Goal: Check status: Check status

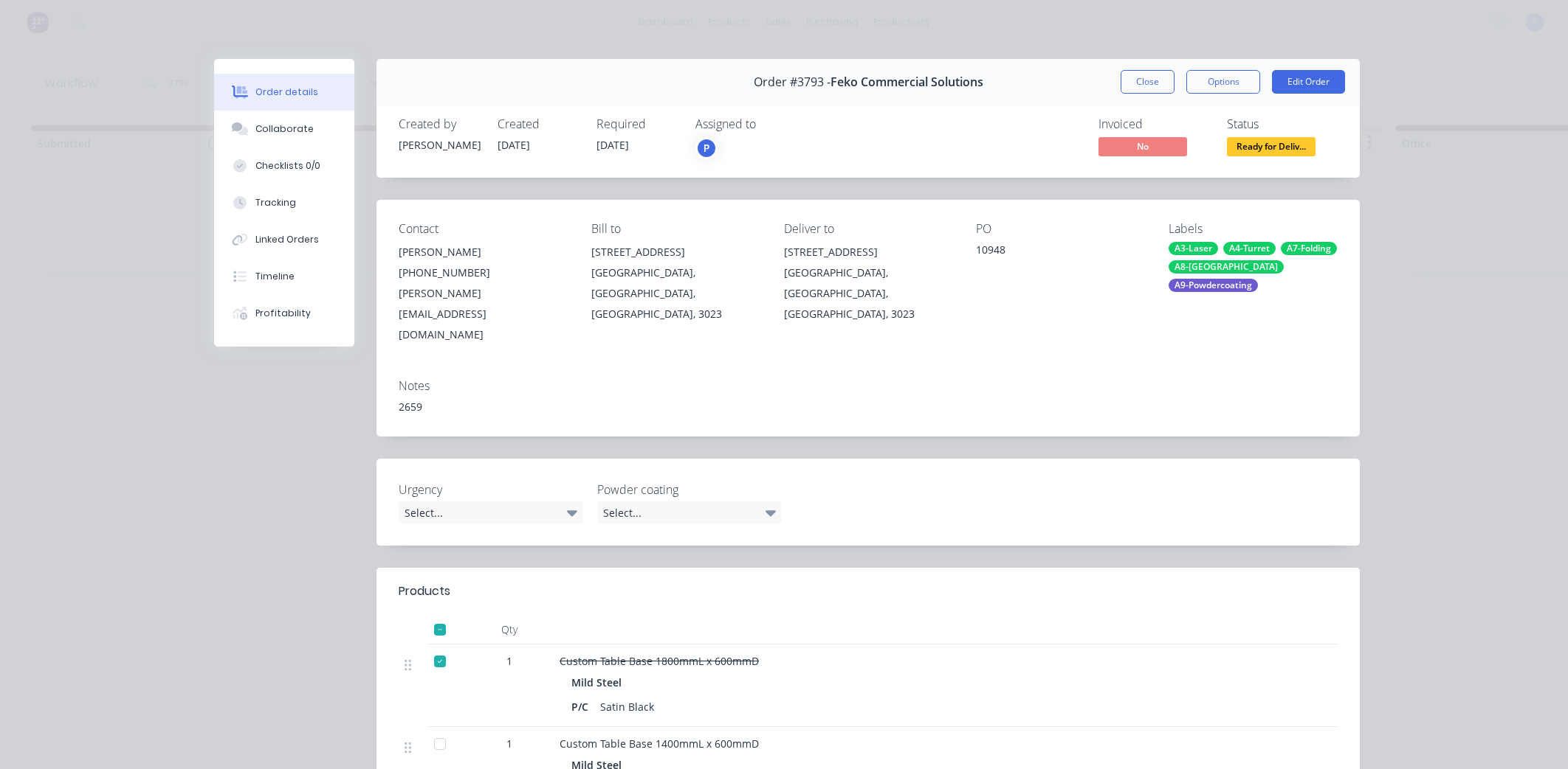
scroll to position [0, 3248]
click at [1134, 82] on button "Close" at bounding box center [1147, 81] width 54 height 24
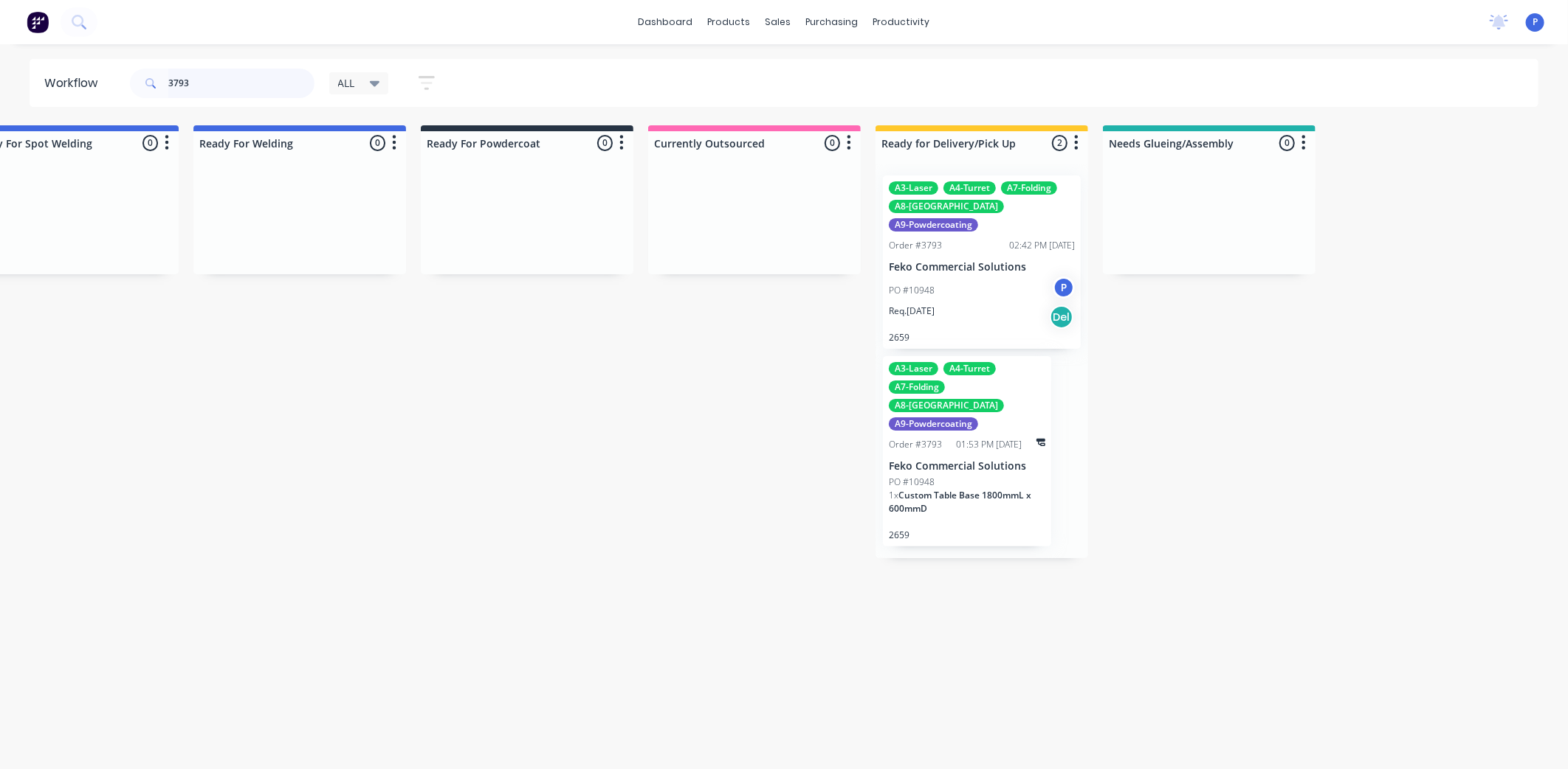
click at [240, 75] on input "3793" at bounding box center [241, 83] width 146 height 29
type input "3"
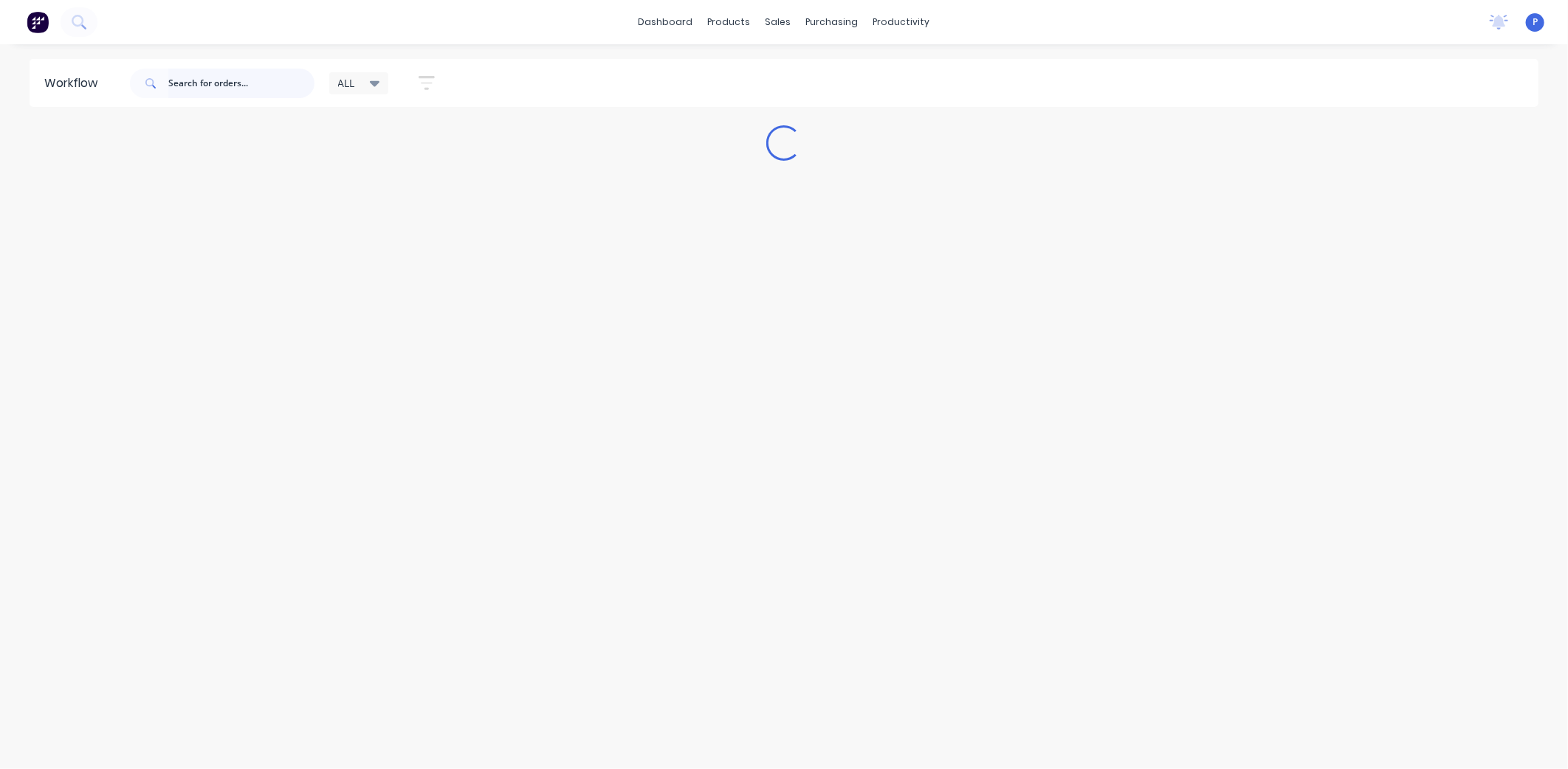
scroll to position [0, 0]
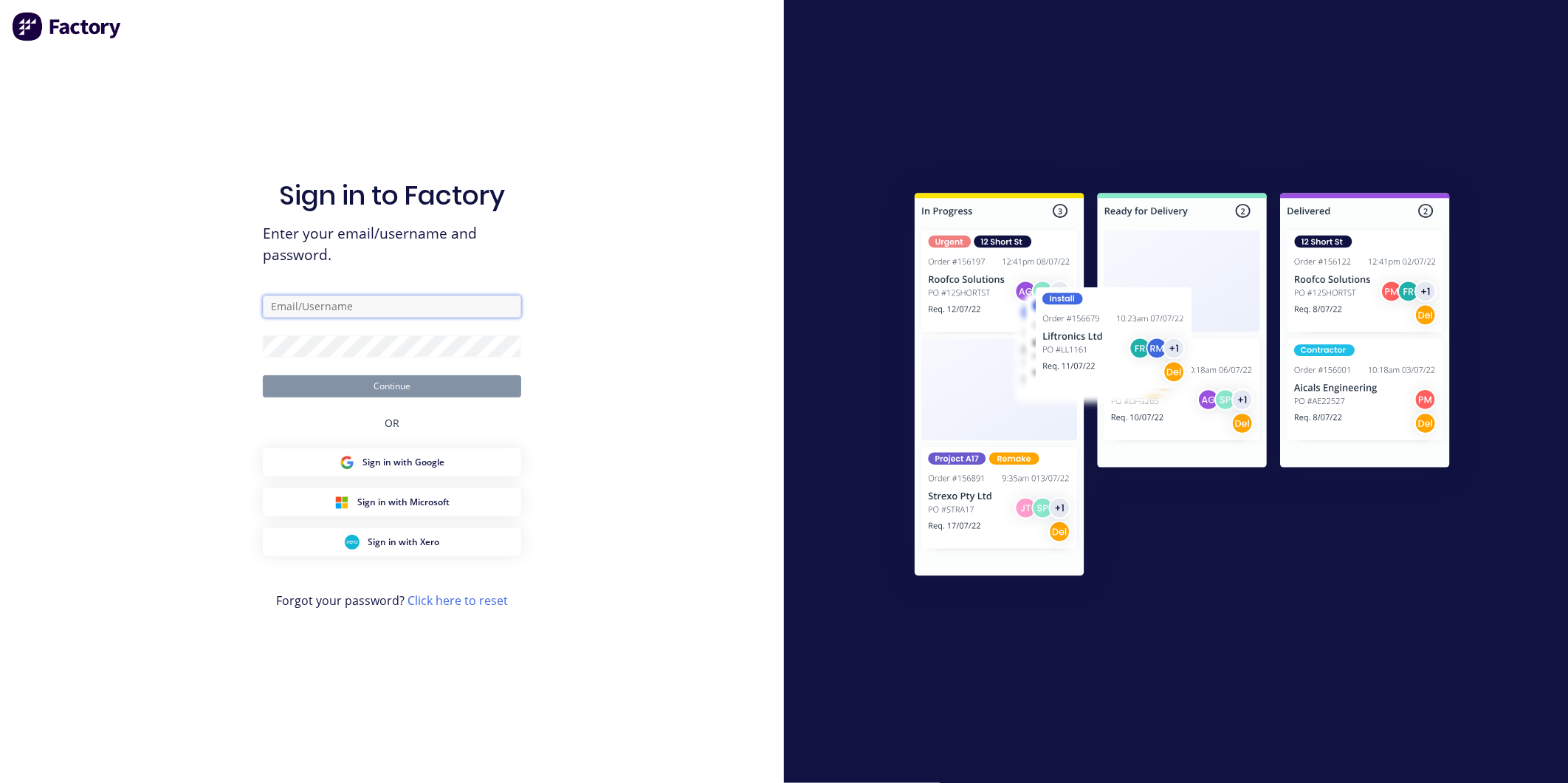
type input "[EMAIL_ADDRESS][DOMAIN_NAME]"
click at [414, 392] on button "Continue" at bounding box center [392, 385] width 259 height 22
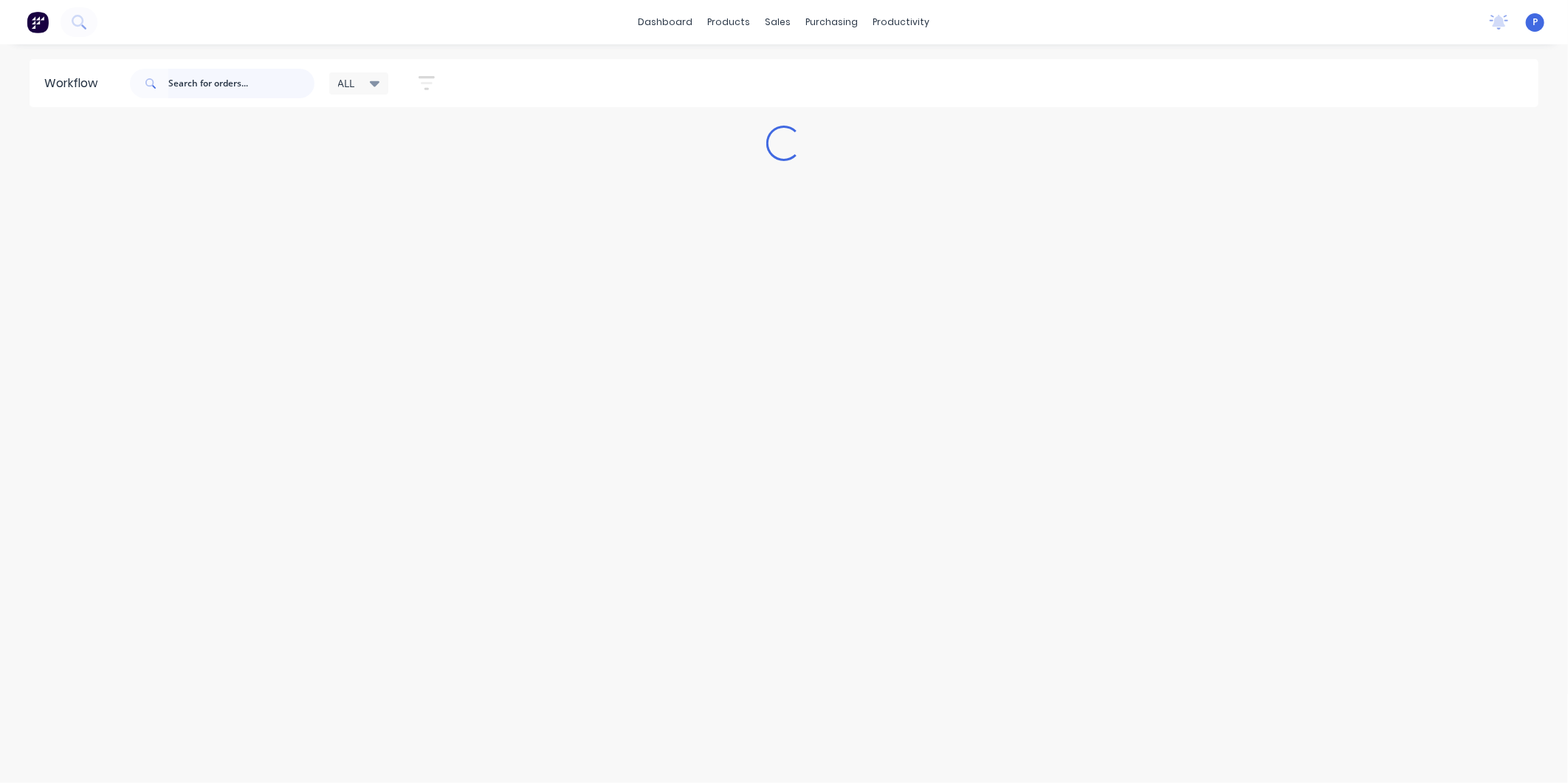
click at [247, 82] on input "text" at bounding box center [241, 83] width 146 height 29
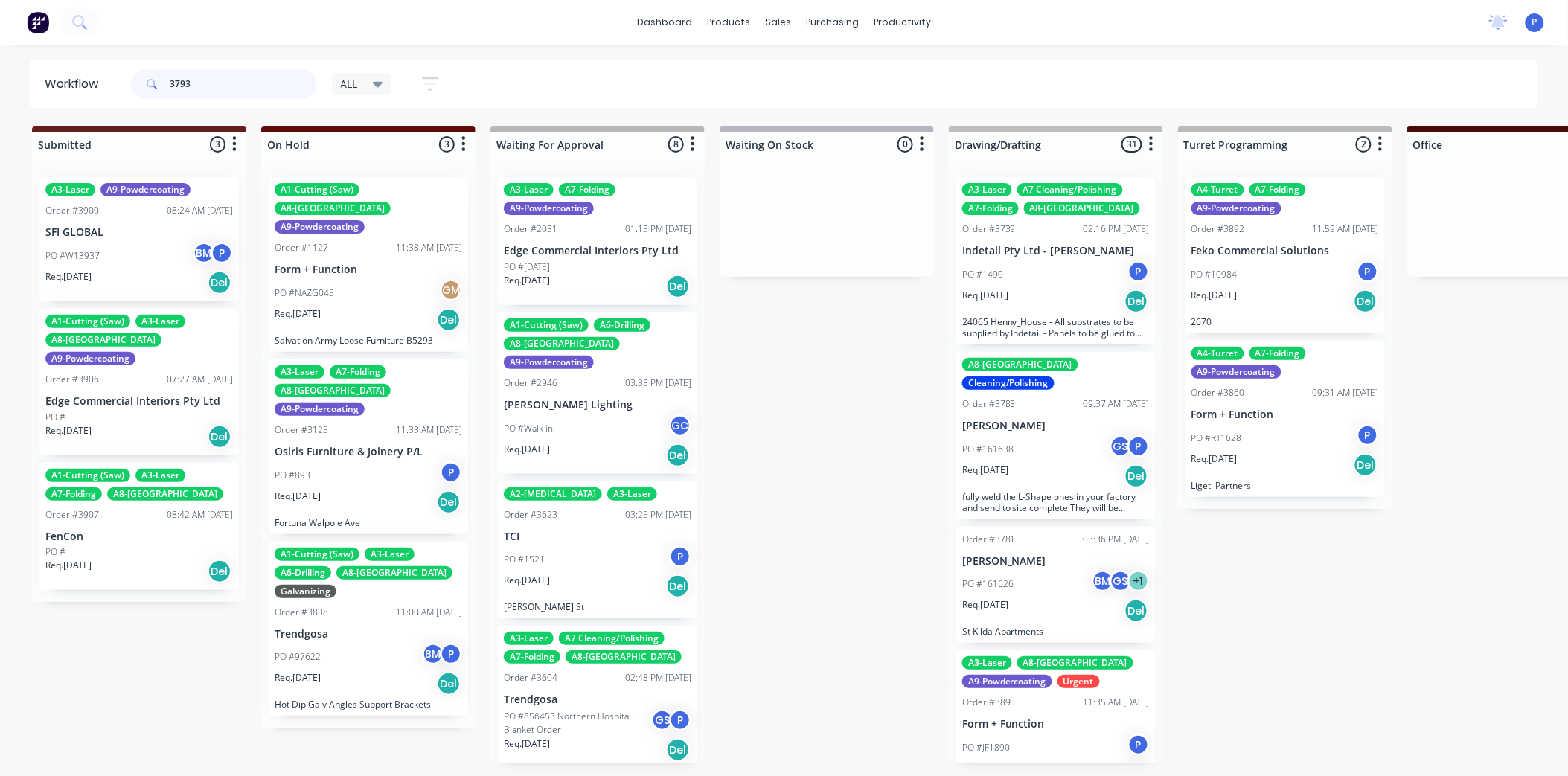
click at [204, 85] on input "3793" at bounding box center [243, 84] width 147 height 29
click at [208, 92] on input "3793" at bounding box center [243, 84] width 147 height 29
type input "3"
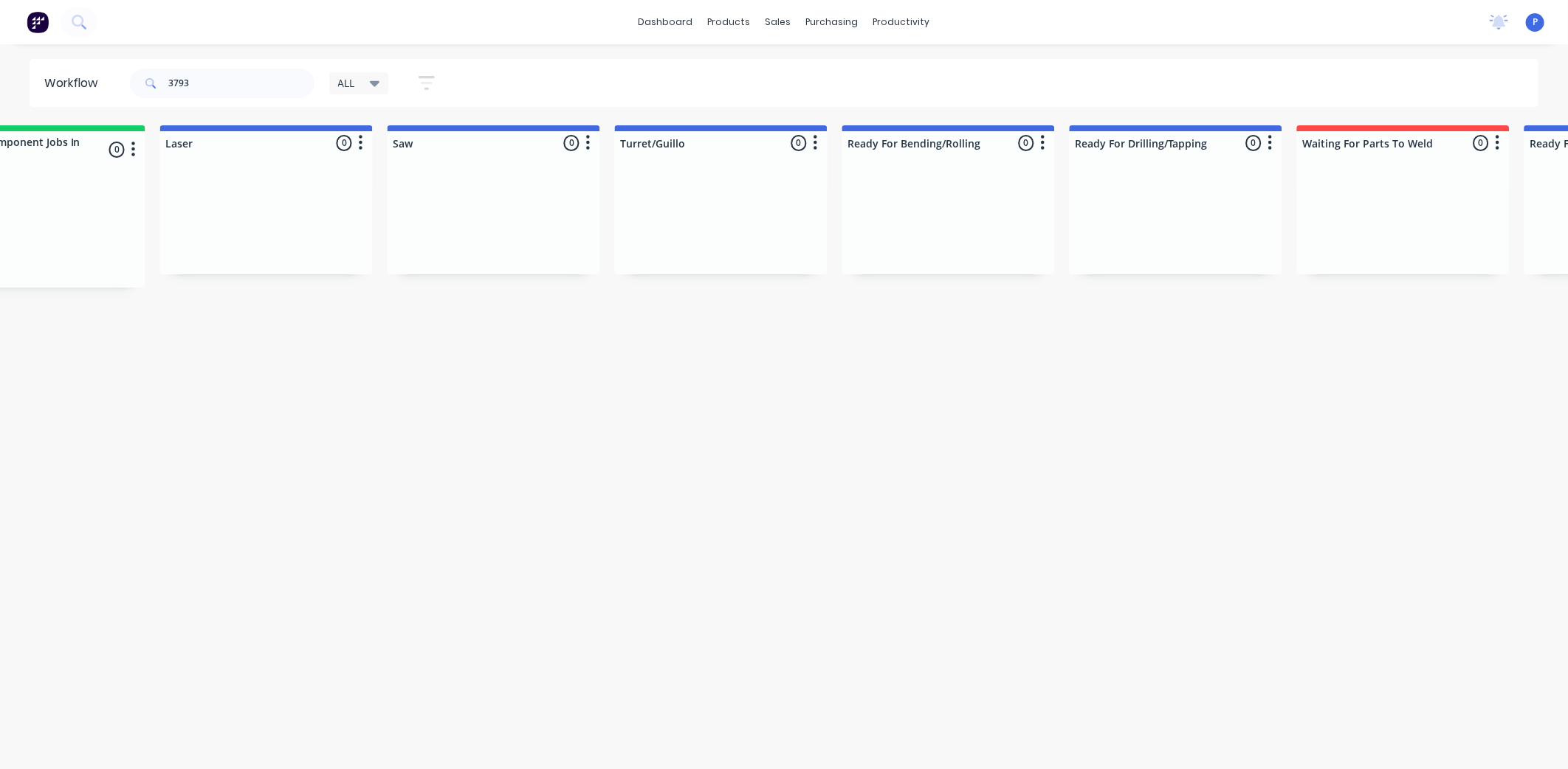
drag, startPoint x: 621, startPoint y: 454, endPoint x: 758, endPoint y: 465, distance: 137.4
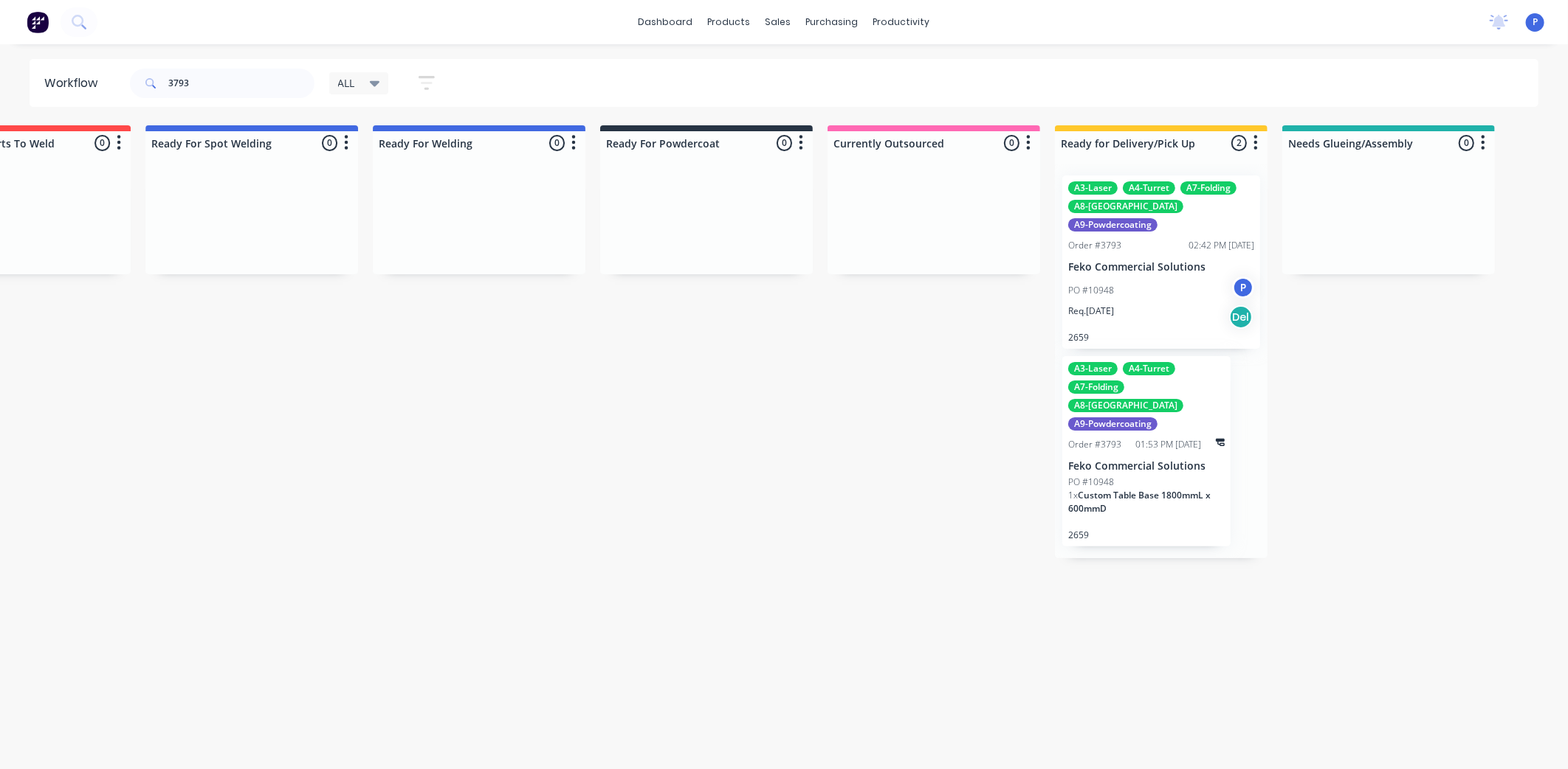
scroll to position [0, 3248]
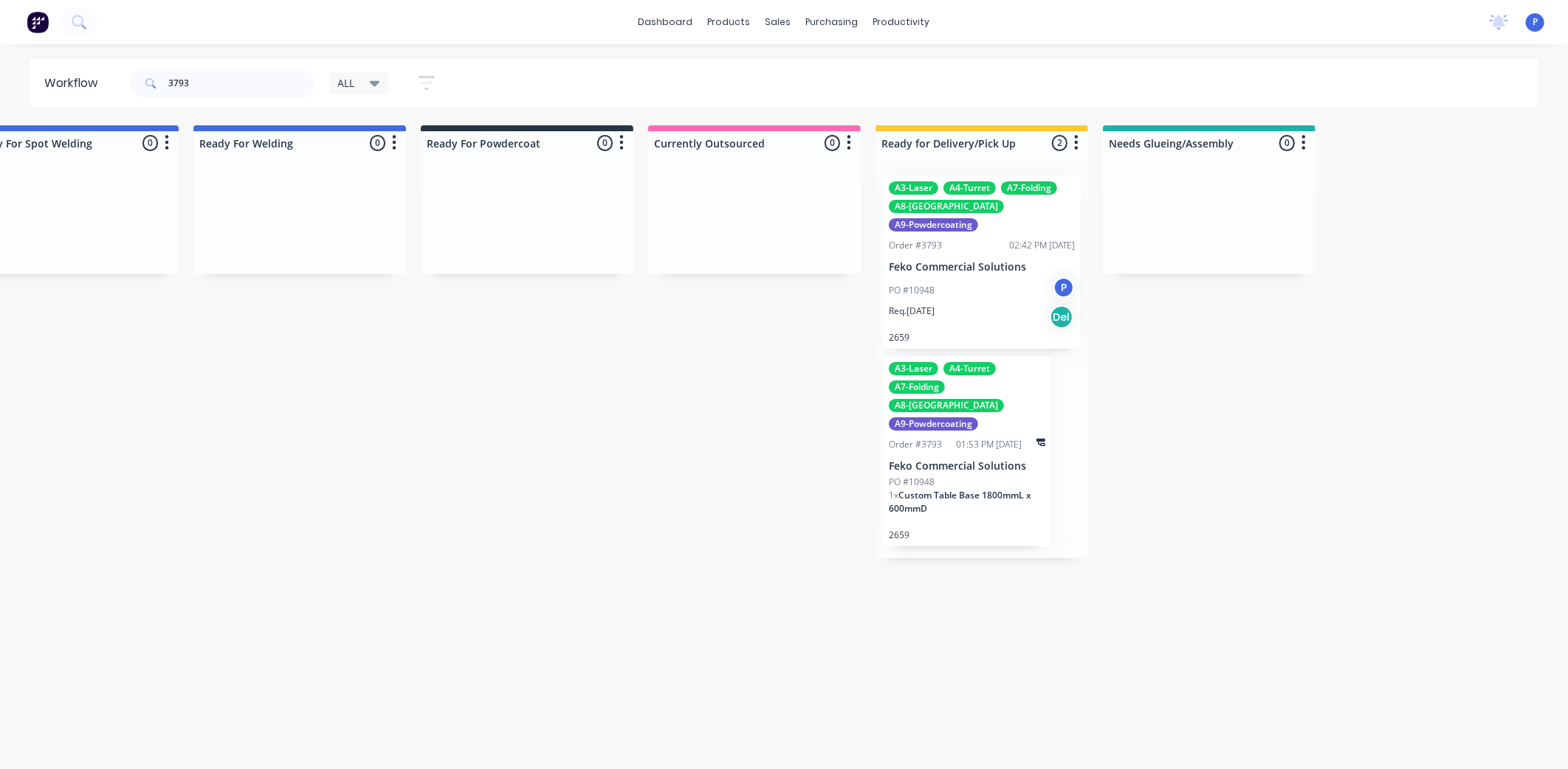
drag, startPoint x: 758, startPoint y: 465, endPoint x: 861, endPoint y: 474, distance: 103.4
click at [995, 239] on div "Order #3793 02:42 PM [DATE]" at bounding box center [982, 245] width 186 height 13
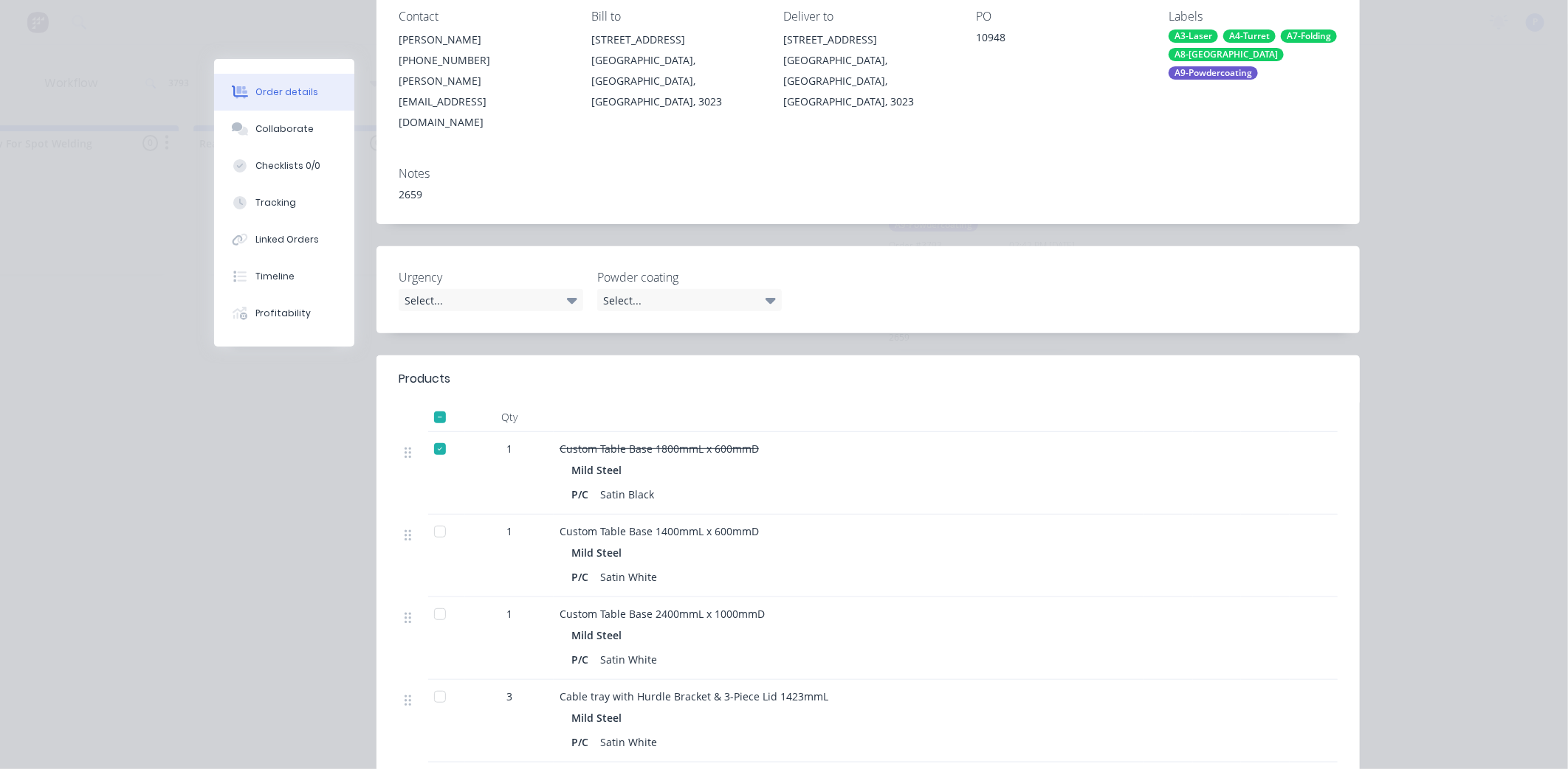
scroll to position [246, 0]
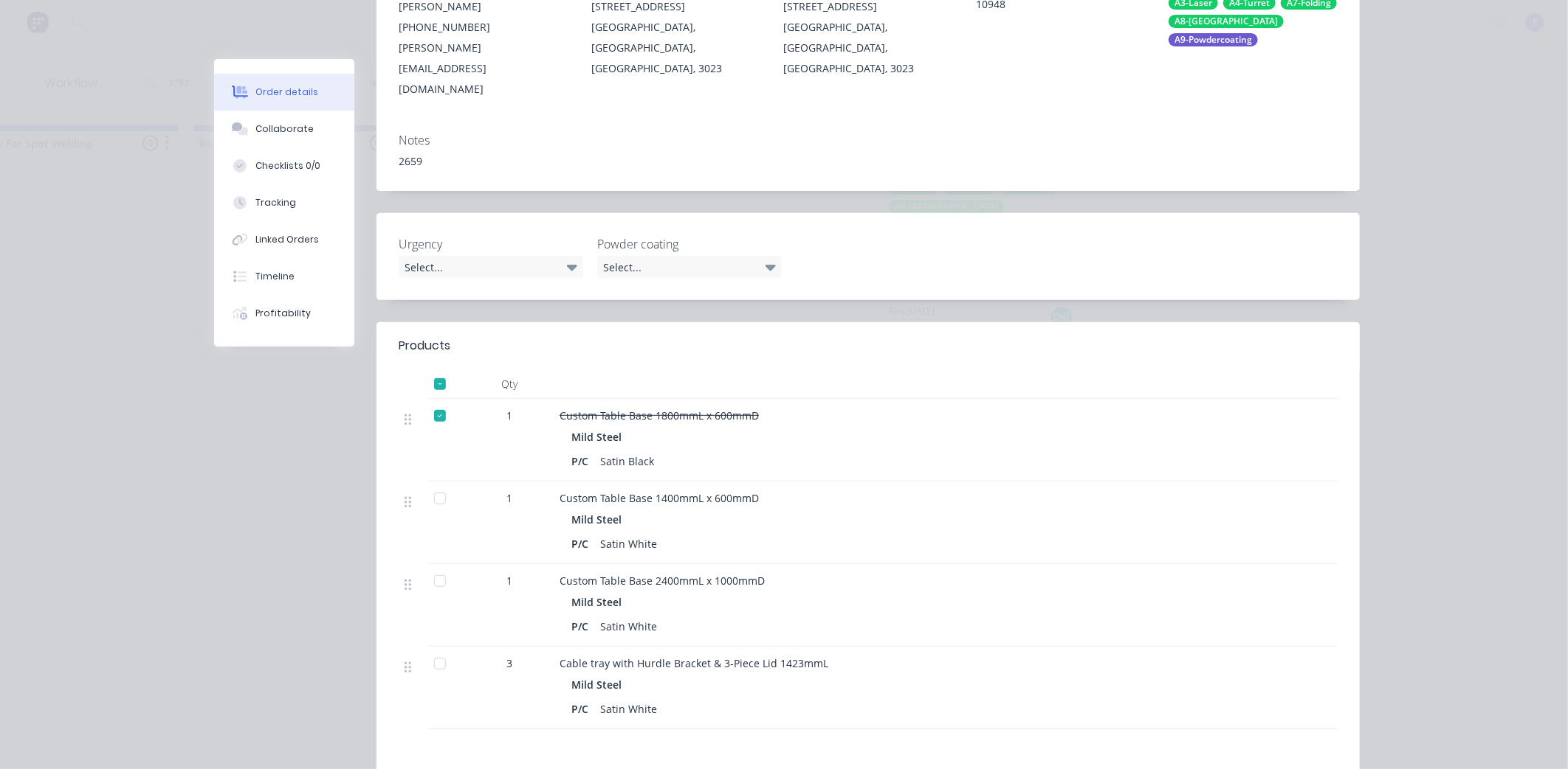
click at [436, 370] on div at bounding box center [439, 384] width 29 height 29
click at [255, 197] on div "Tracking" at bounding box center [275, 203] width 41 height 13
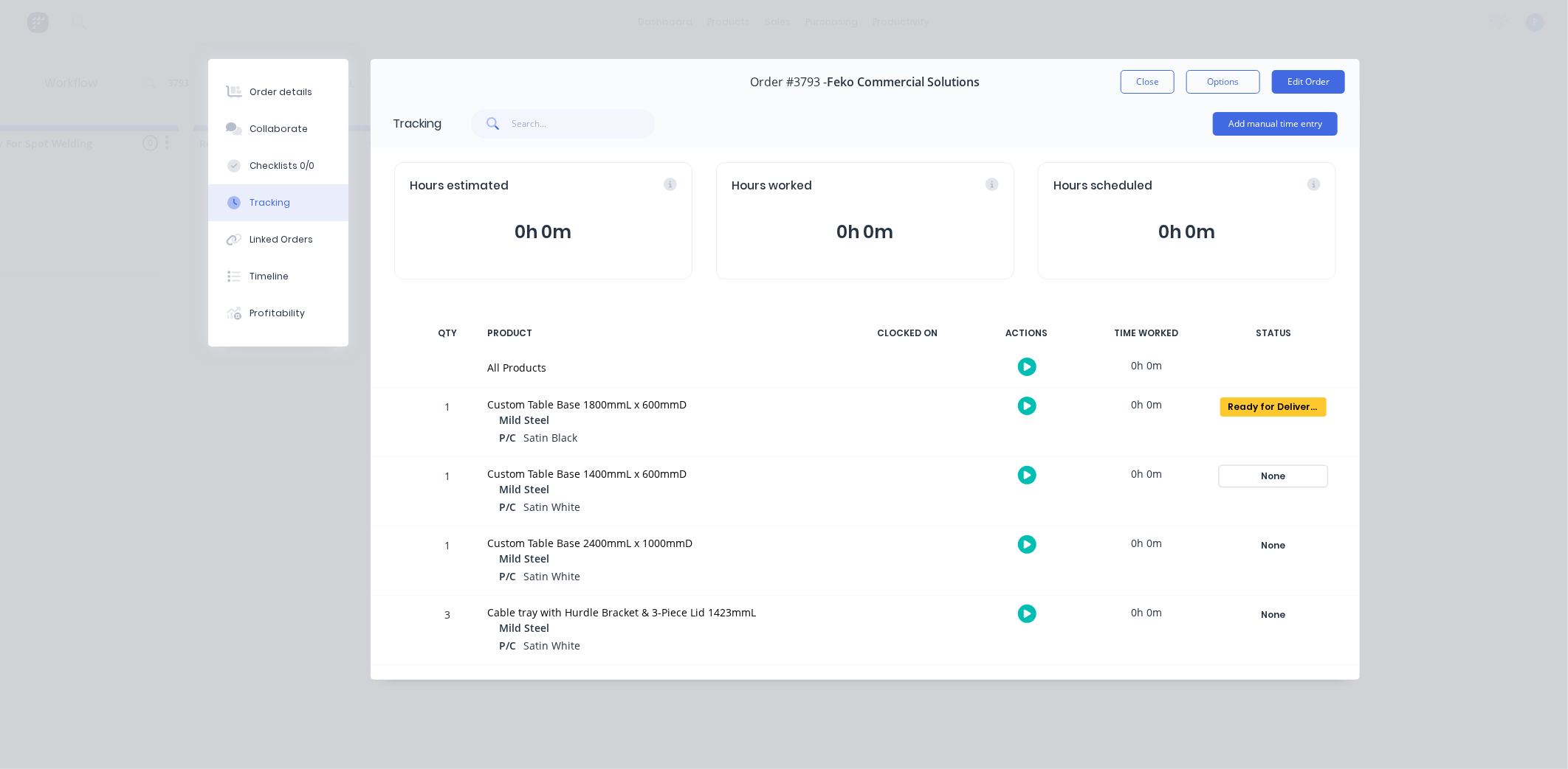
click at [1286, 477] on div "None" at bounding box center [1273, 477] width 106 height 19
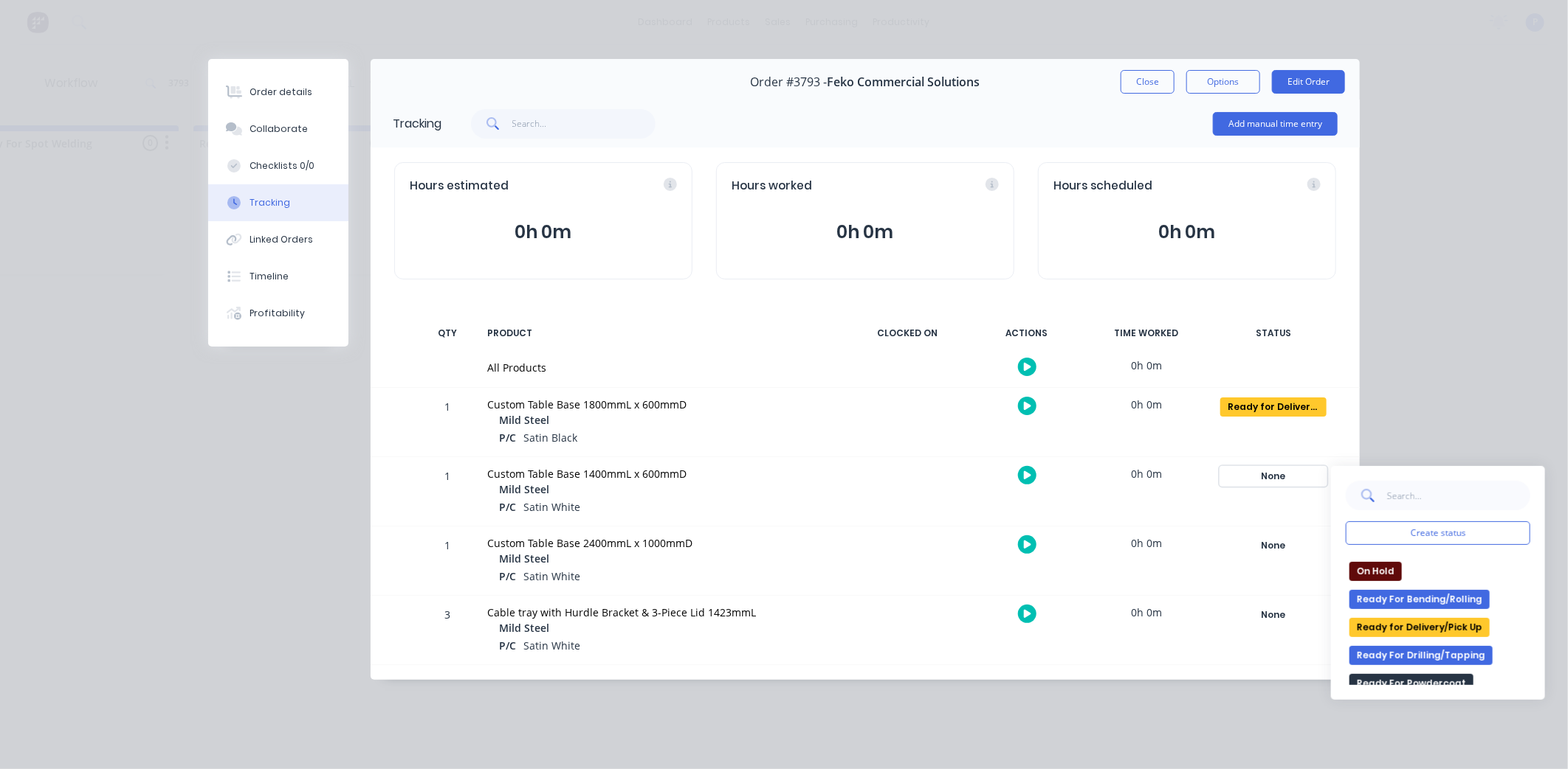
scroll to position [246, 0]
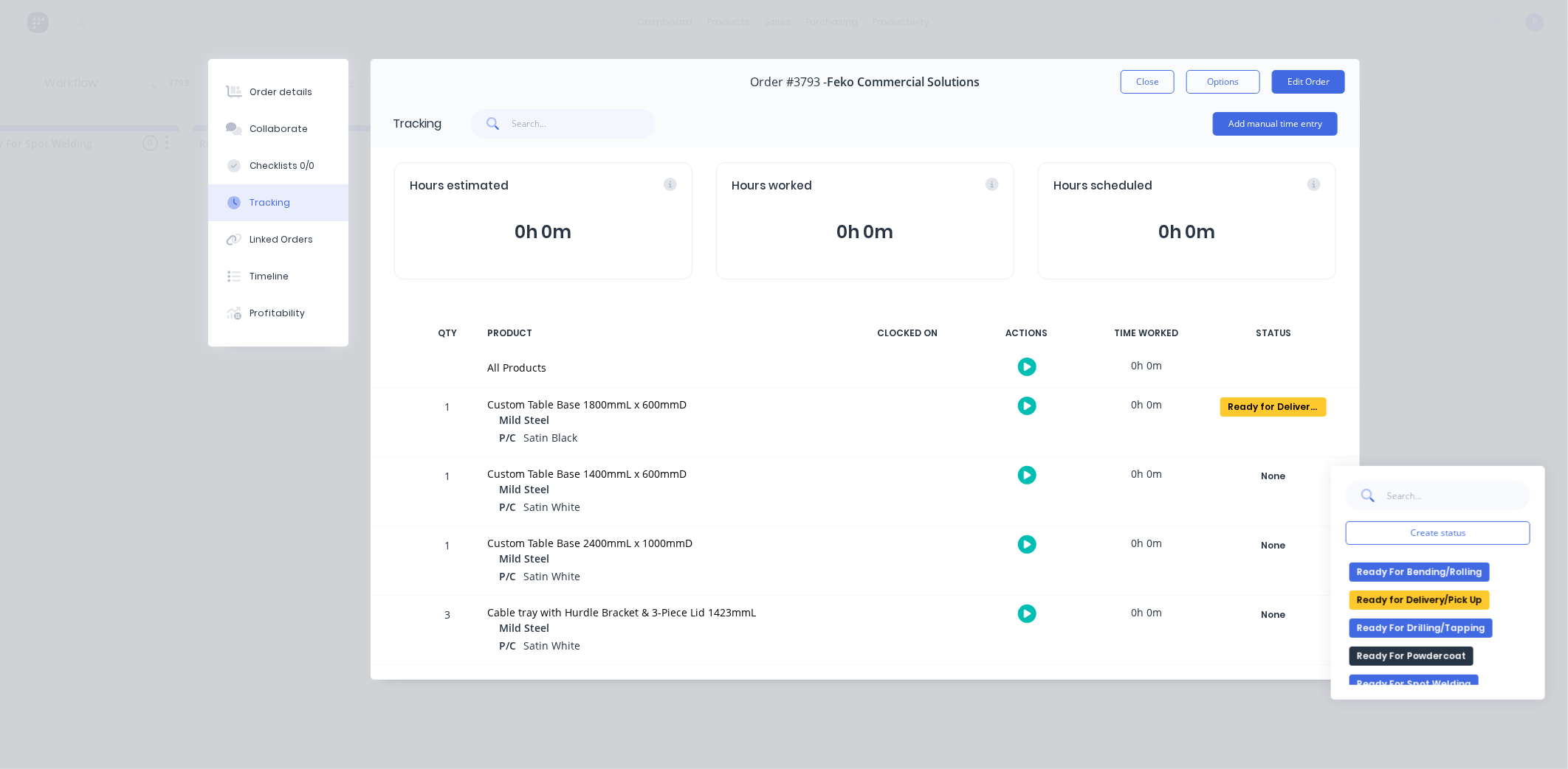
click at [1410, 599] on button "Ready for Delivery/Pick Up" at bounding box center [1419, 601] width 140 height 19
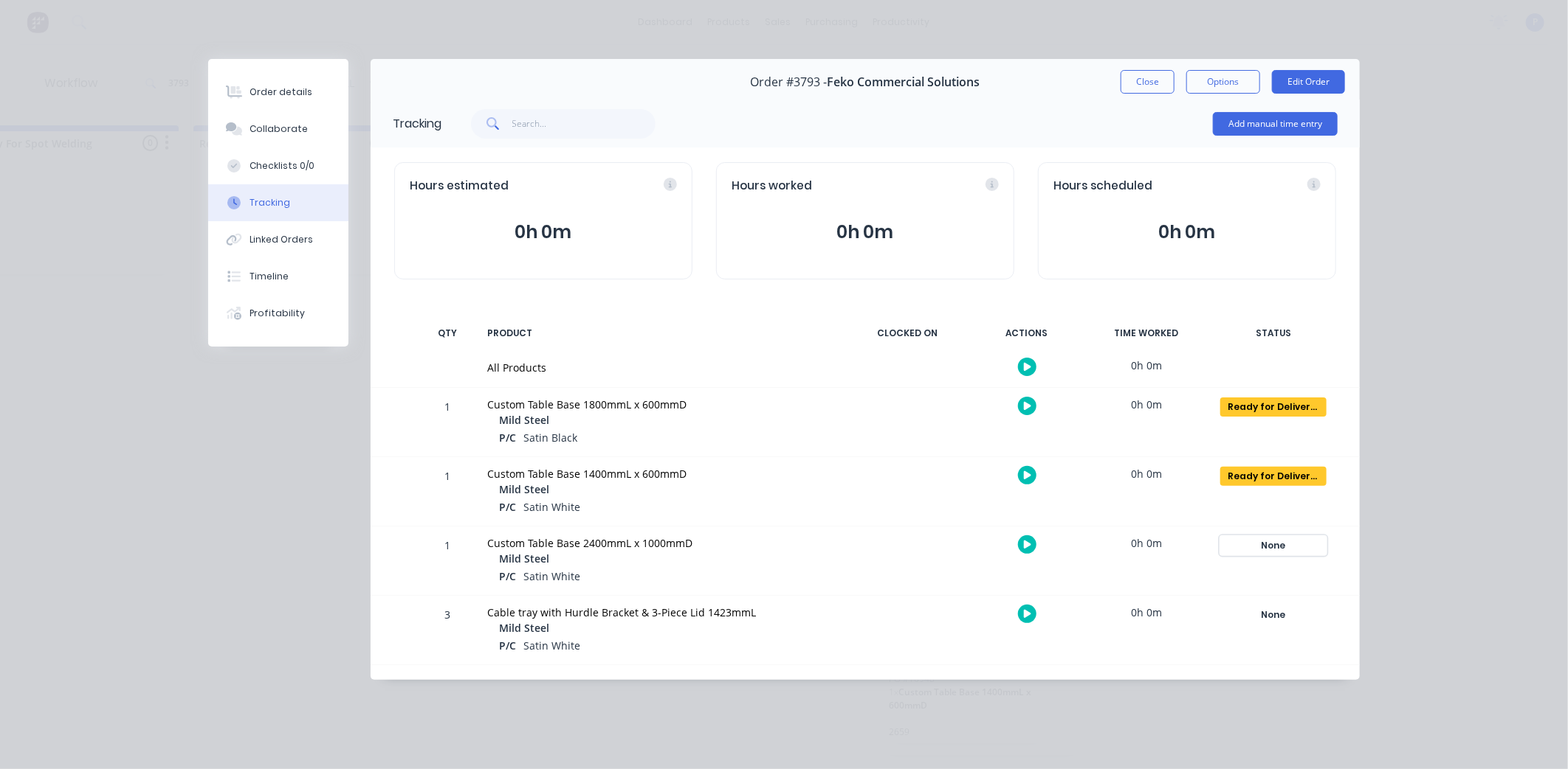
click at [1260, 537] on div "None" at bounding box center [1273, 546] width 106 height 19
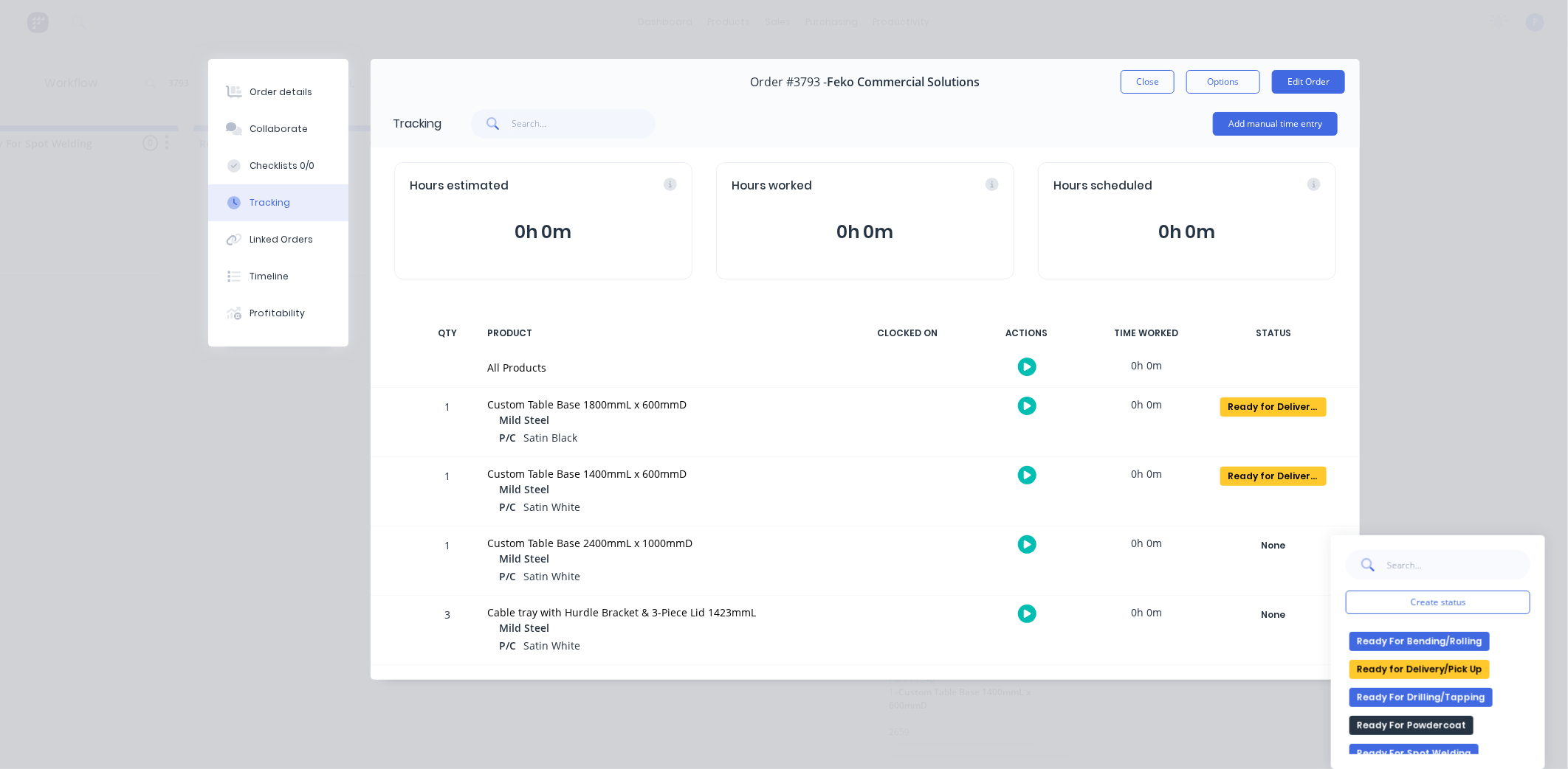
drag, startPoint x: 1428, startPoint y: 667, endPoint x: 1415, endPoint y: 661, distance: 14.3
click at [1428, 667] on button "Ready for Delivery/Pick Up" at bounding box center [1419, 670] width 140 height 19
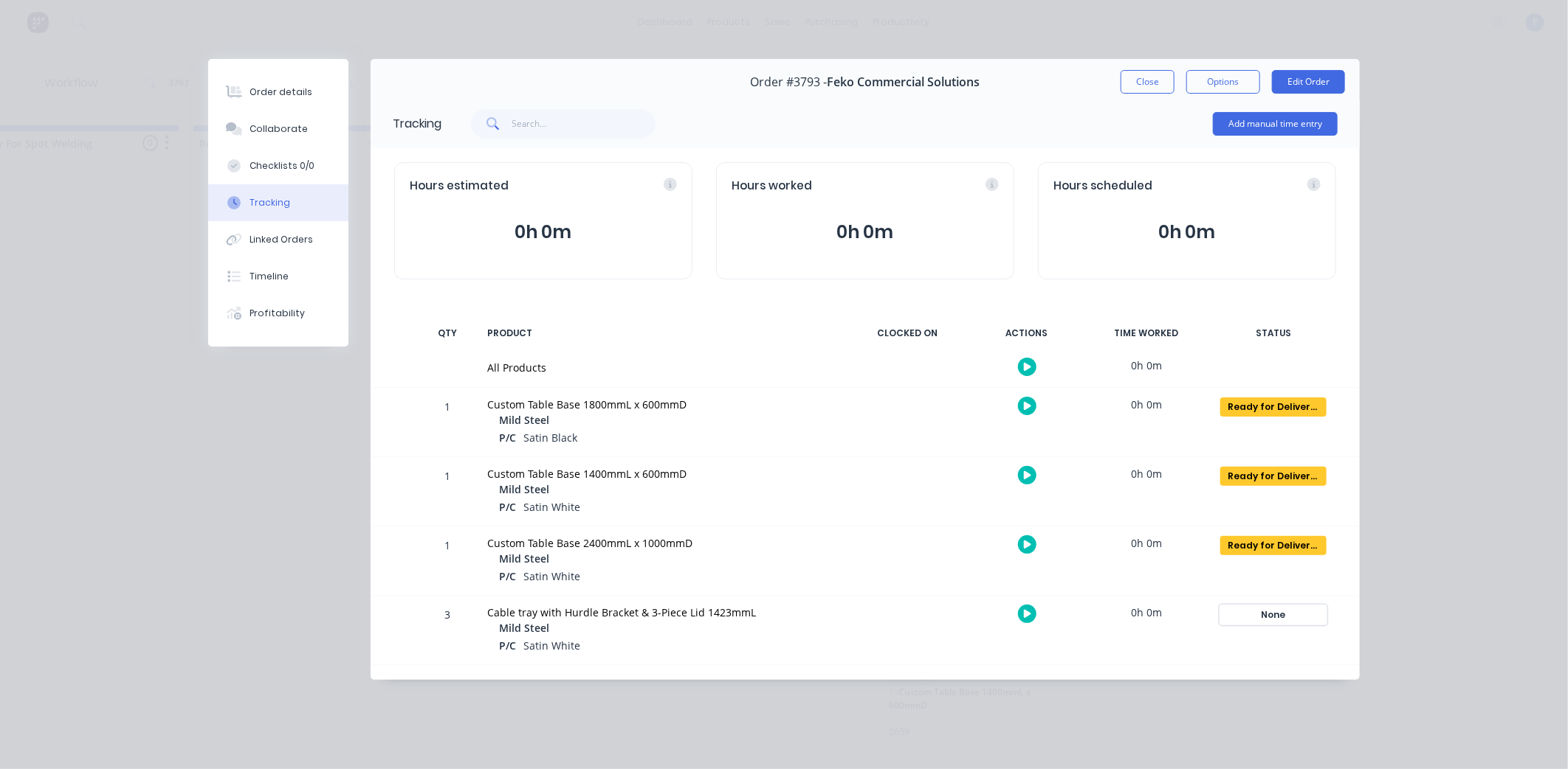
click at [1257, 616] on div "None" at bounding box center [1273, 615] width 106 height 19
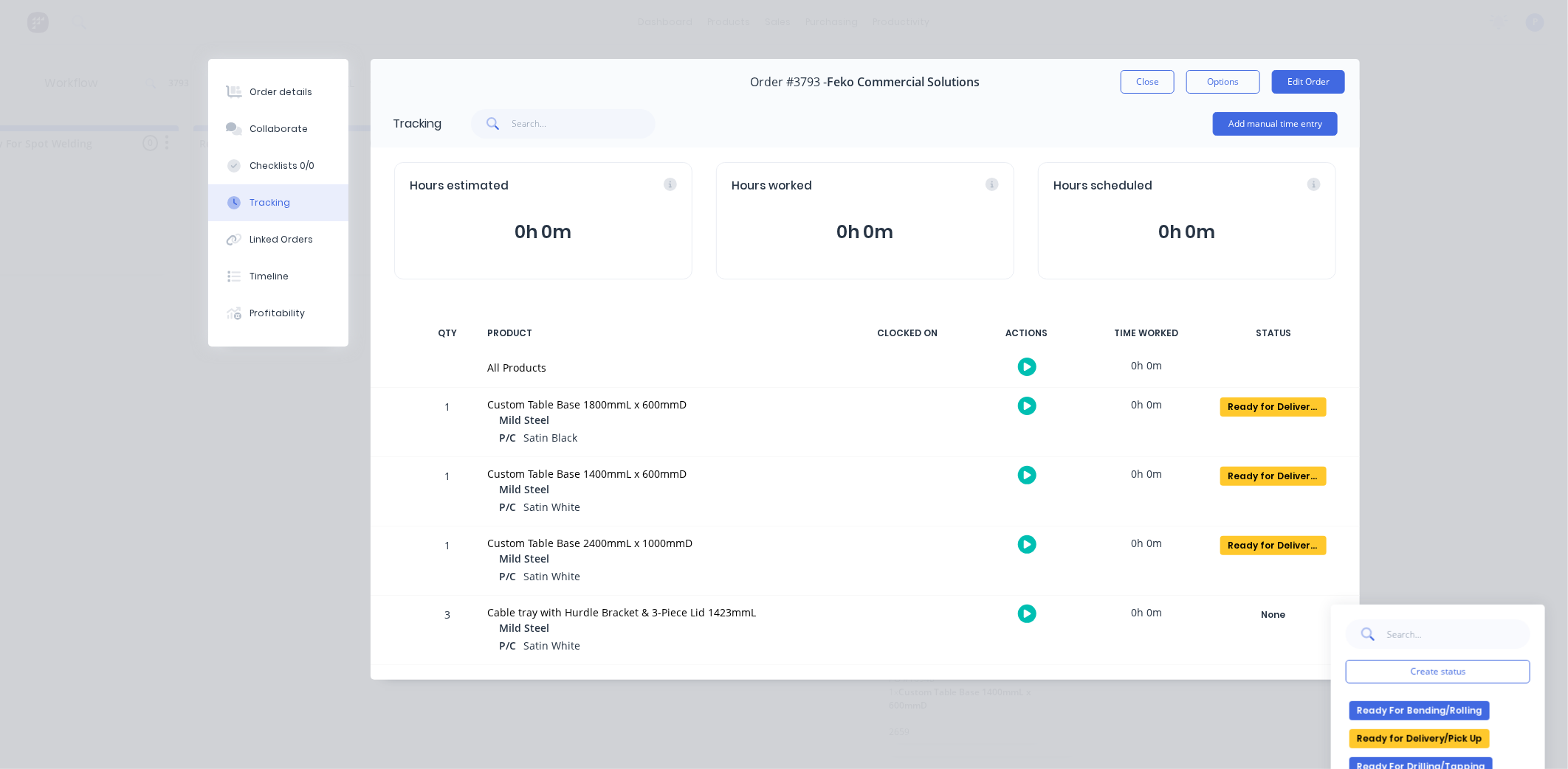
click at [1414, 738] on button "Ready for Delivery/Pick Up" at bounding box center [1419, 739] width 140 height 19
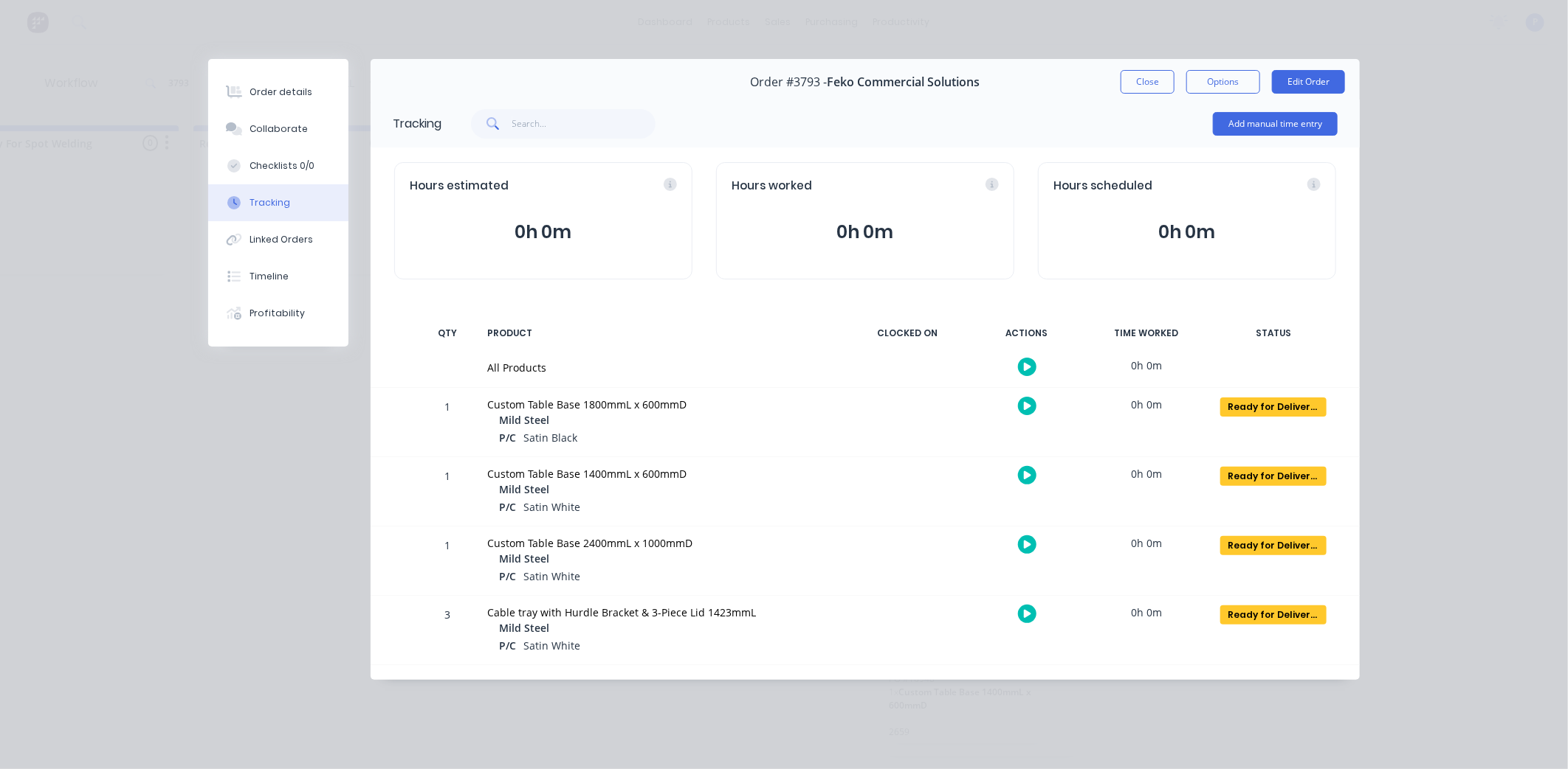
click at [1145, 83] on button "Close" at bounding box center [1147, 81] width 54 height 24
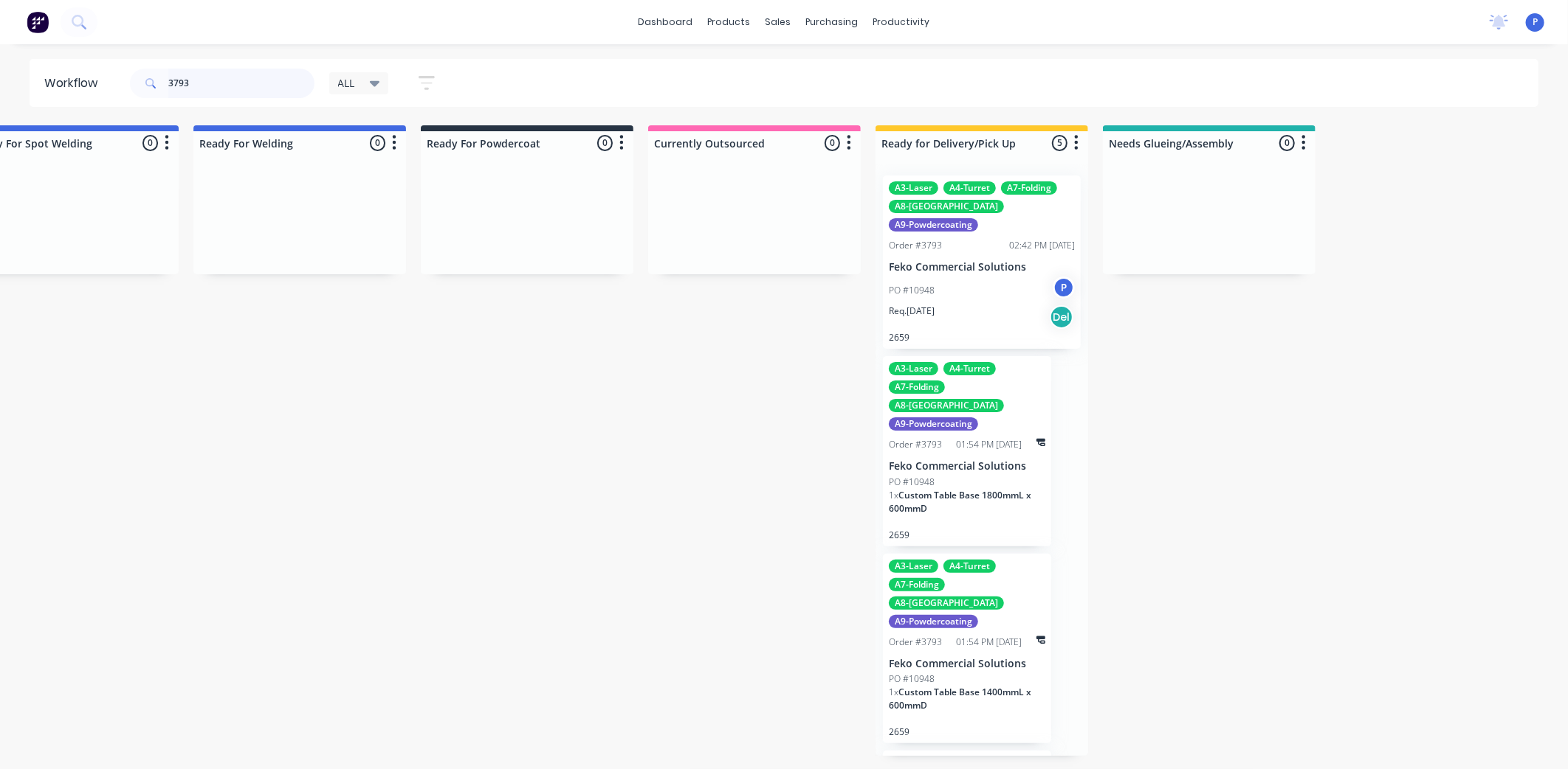
click at [205, 78] on input "3793" at bounding box center [241, 83] width 146 height 29
type input "3"
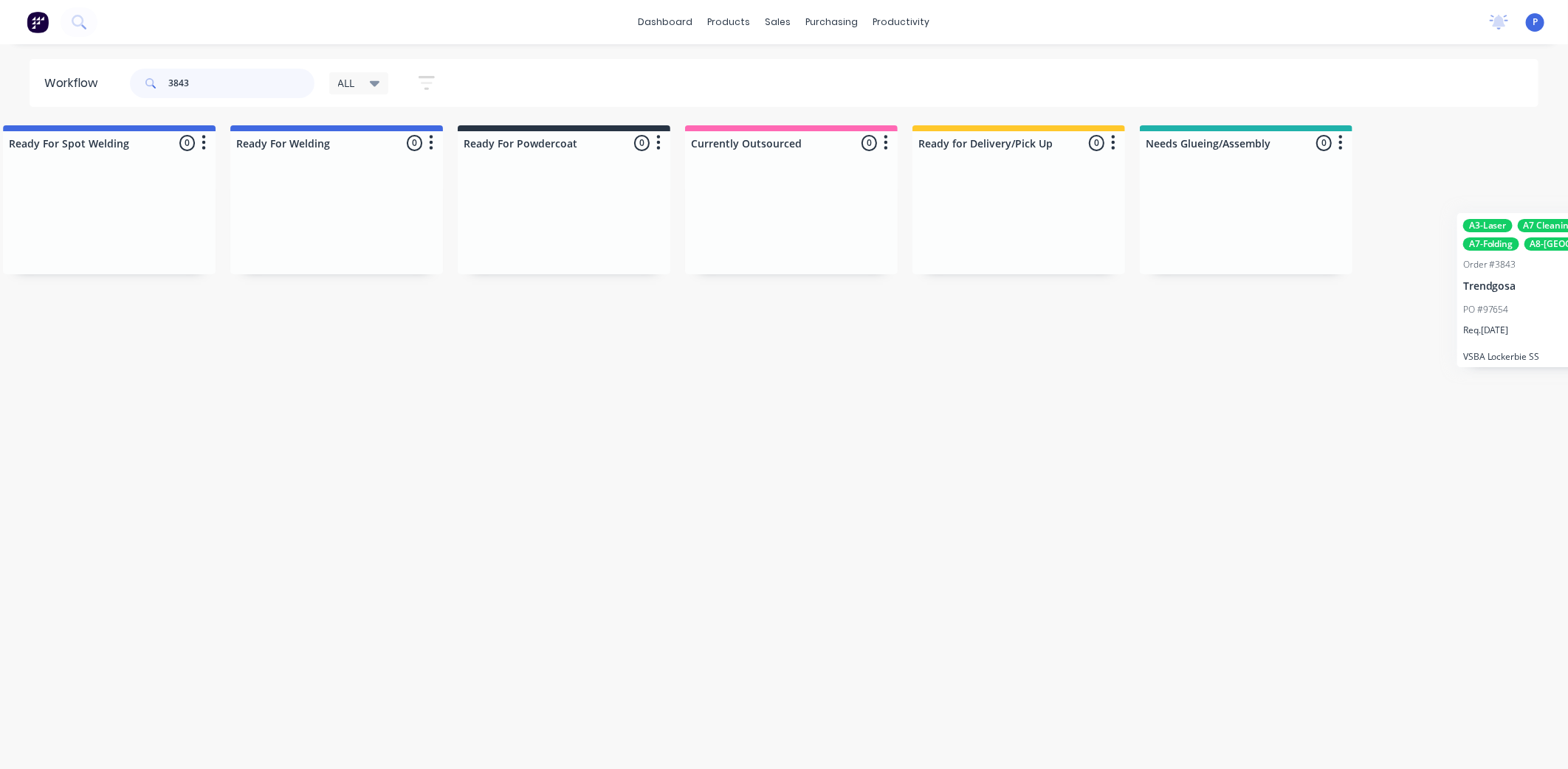
scroll to position [0, 3248]
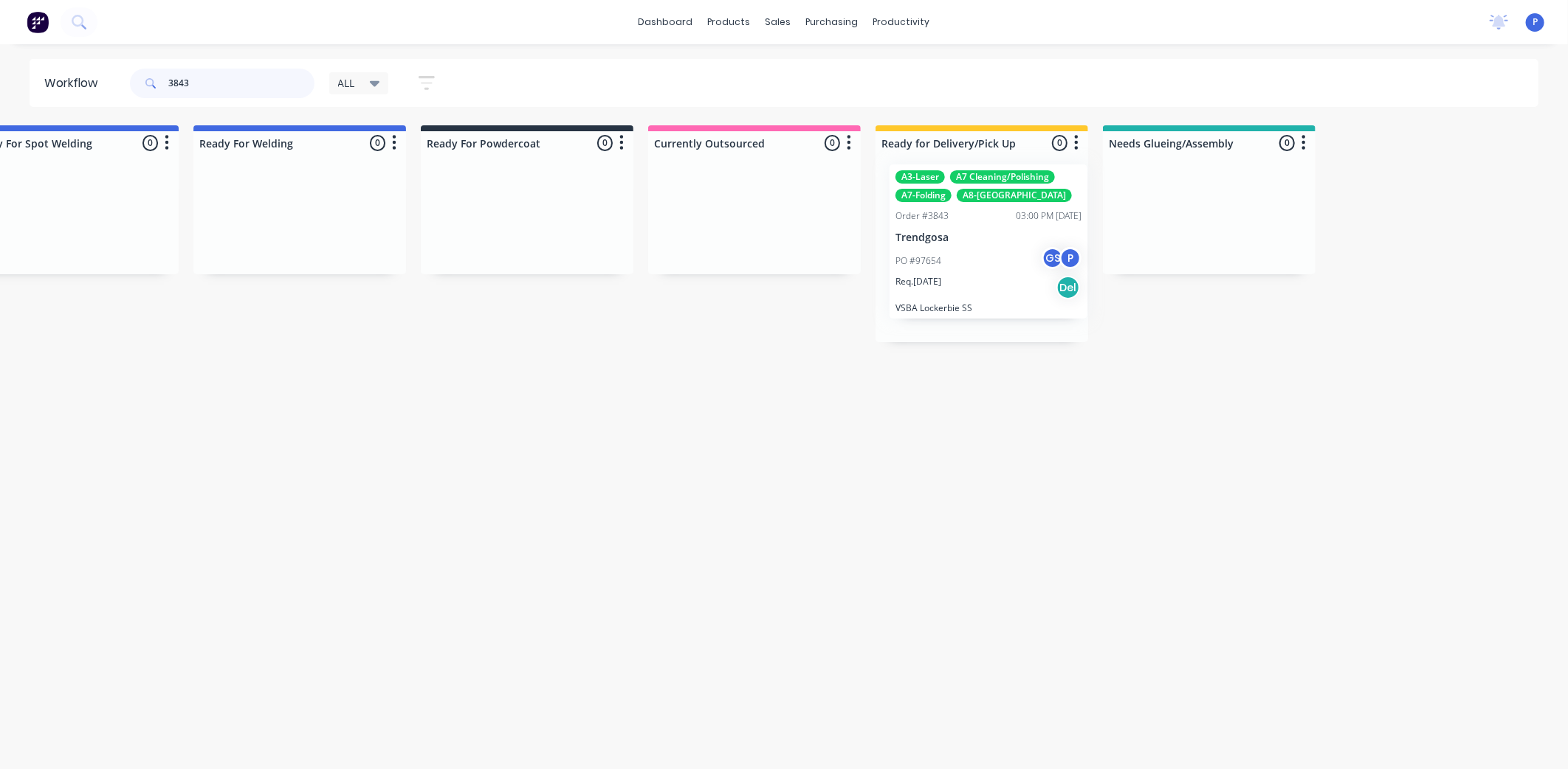
drag, startPoint x: 1022, startPoint y: 263, endPoint x: 967, endPoint y: 251, distance: 56.3
click at [967, 247] on div at bounding box center [982, 253] width 212 height 179
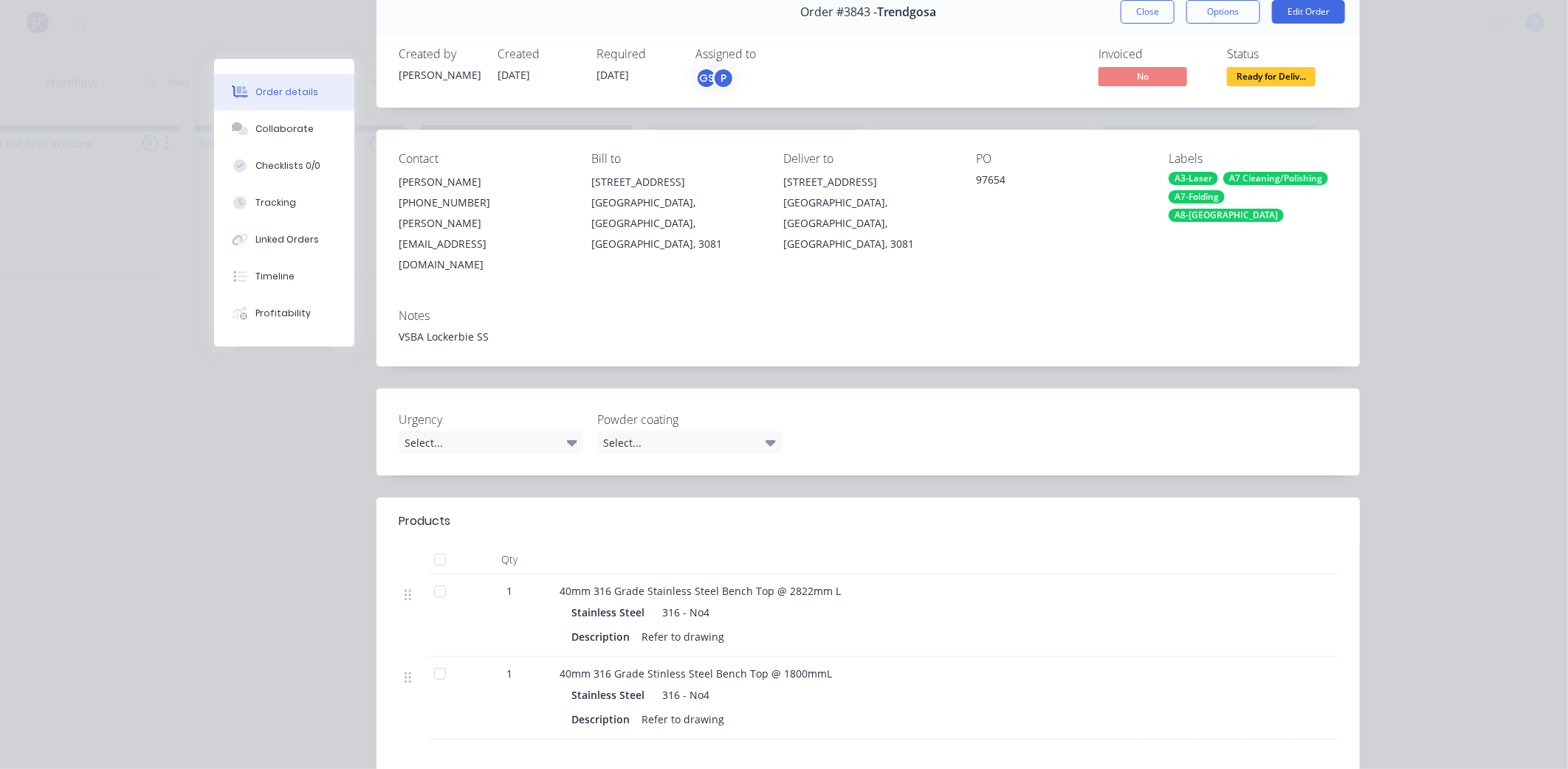
scroll to position [164, 0]
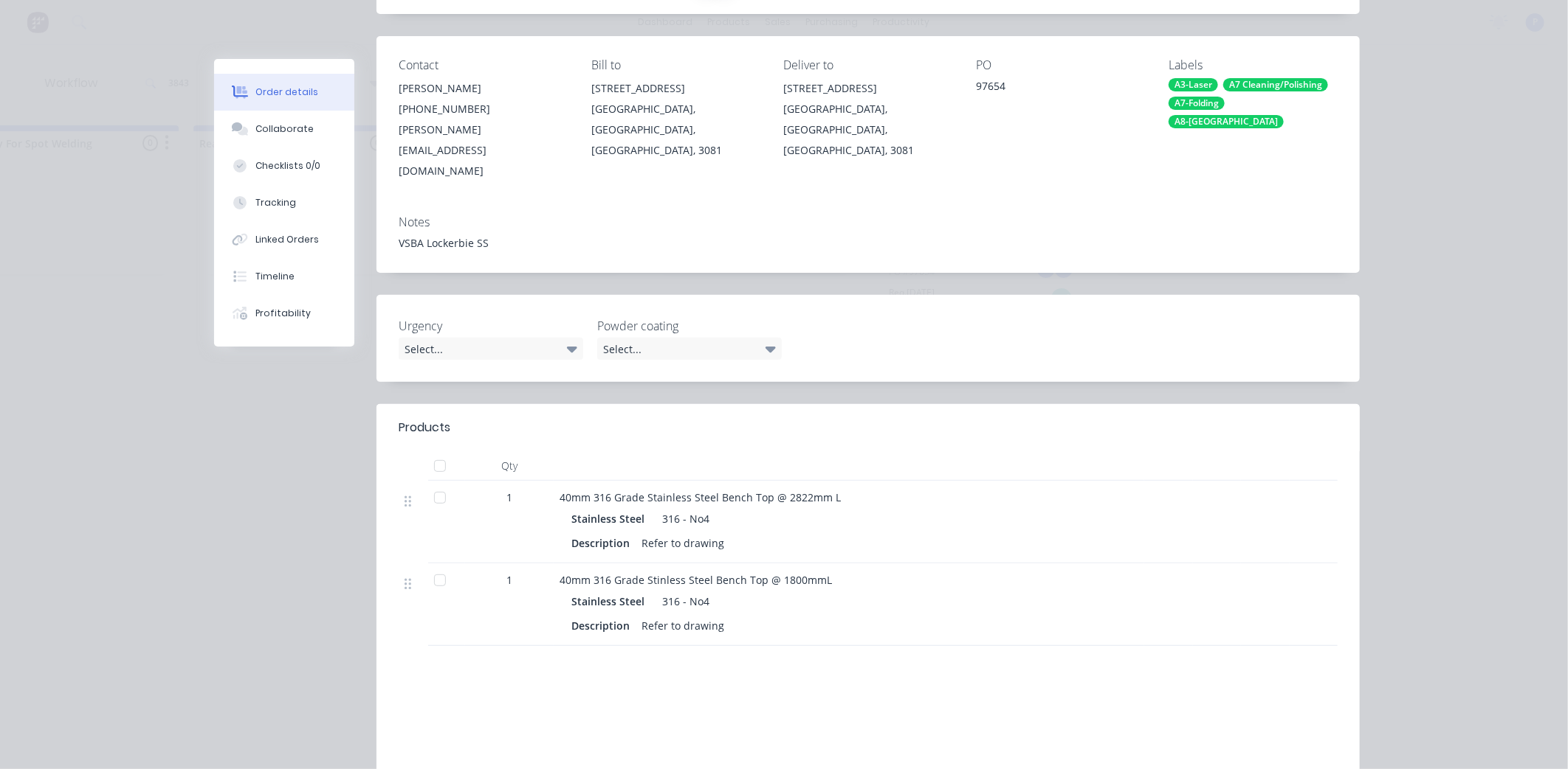
click at [431, 451] on div at bounding box center [439, 465] width 29 height 29
click at [274, 207] on div "Tracking" at bounding box center [275, 203] width 41 height 13
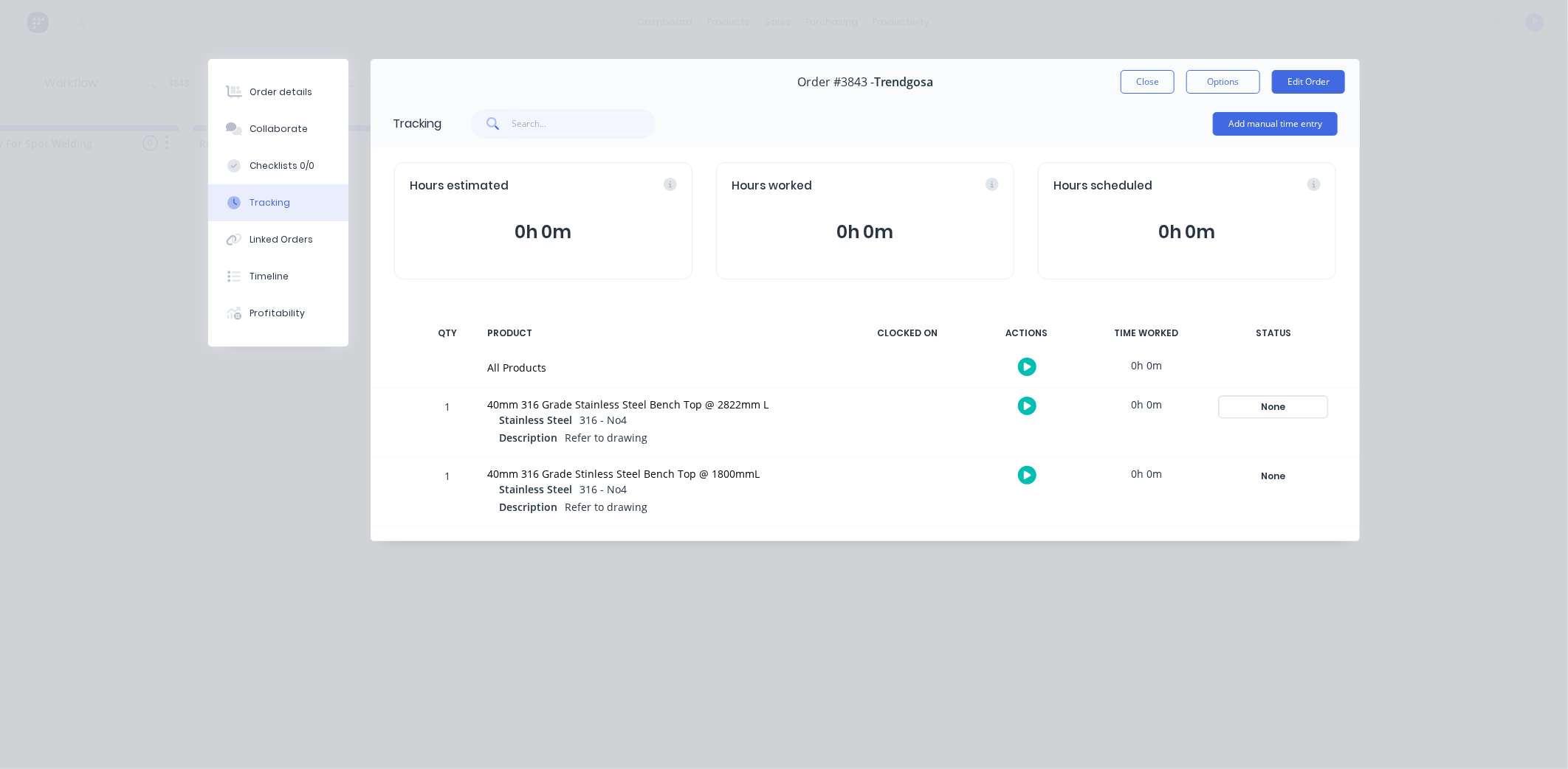
click at [1284, 406] on div "None" at bounding box center [1273, 407] width 106 height 19
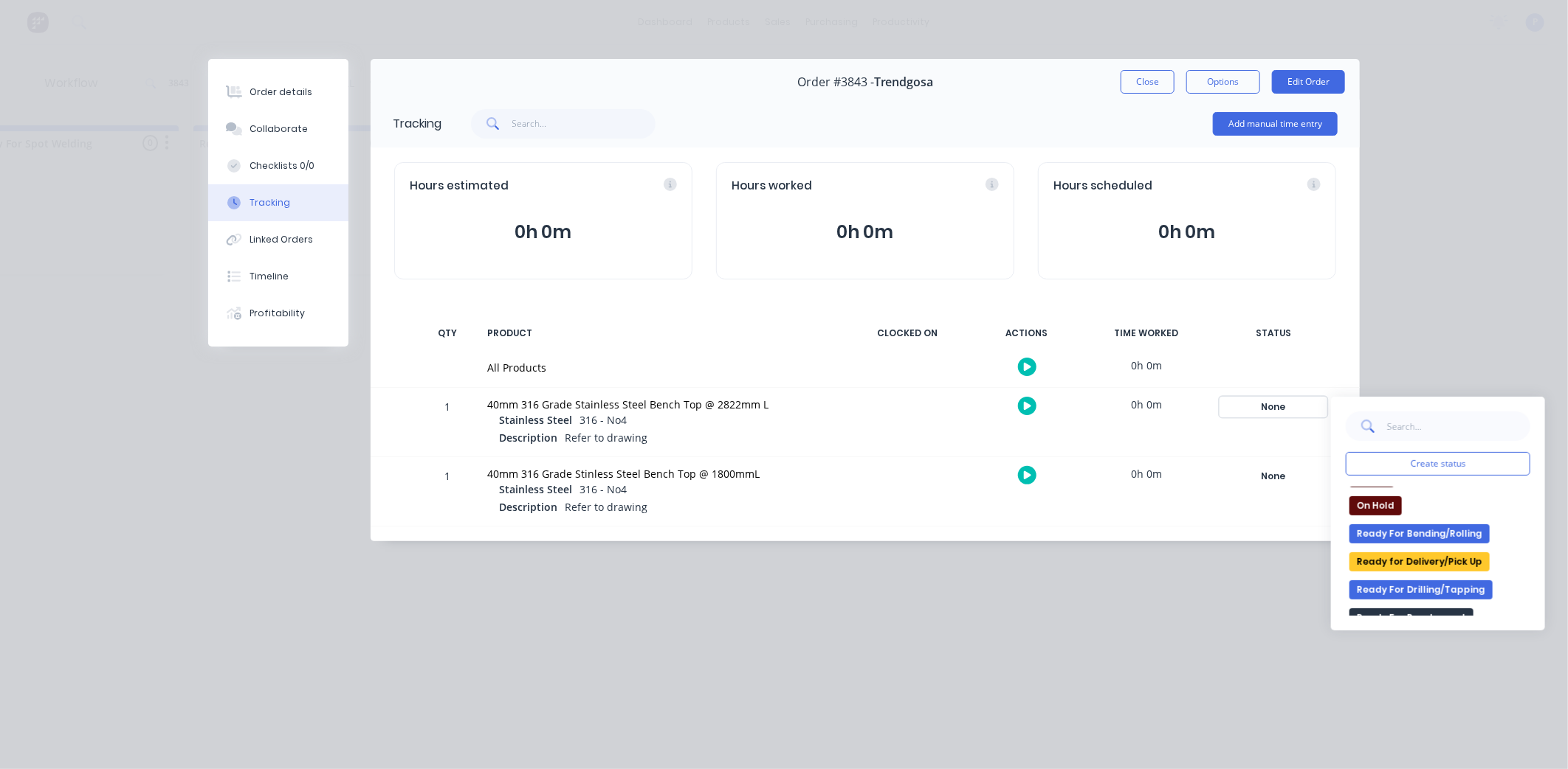
scroll to position [246, 0]
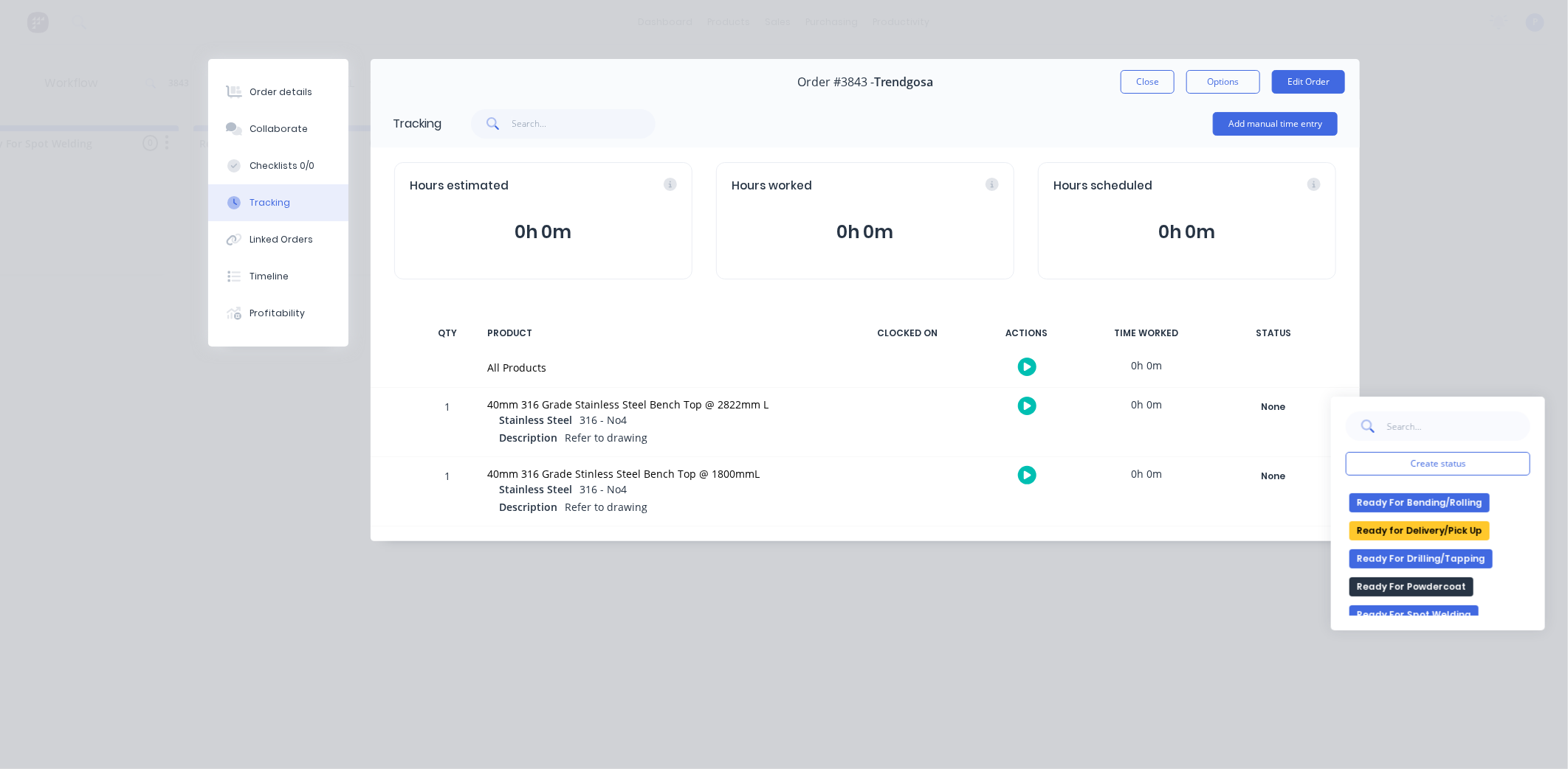
click at [1399, 528] on button "Ready for Delivery/Pick Up" at bounding box center [1419, 531] width 140 height 19
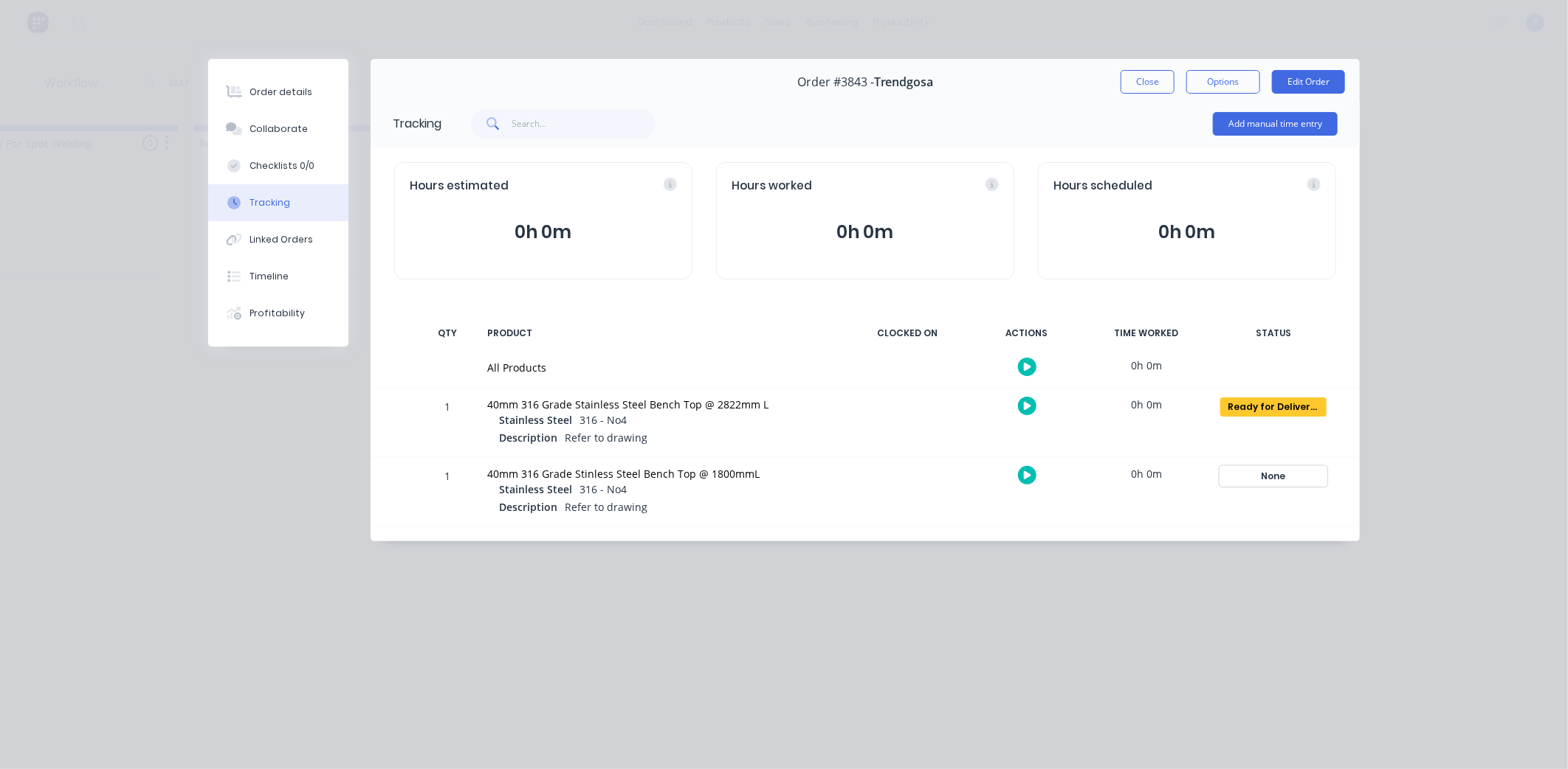
click at [1271, 476] on div "None" at bounding box center [1273, 477] width 106 height 19
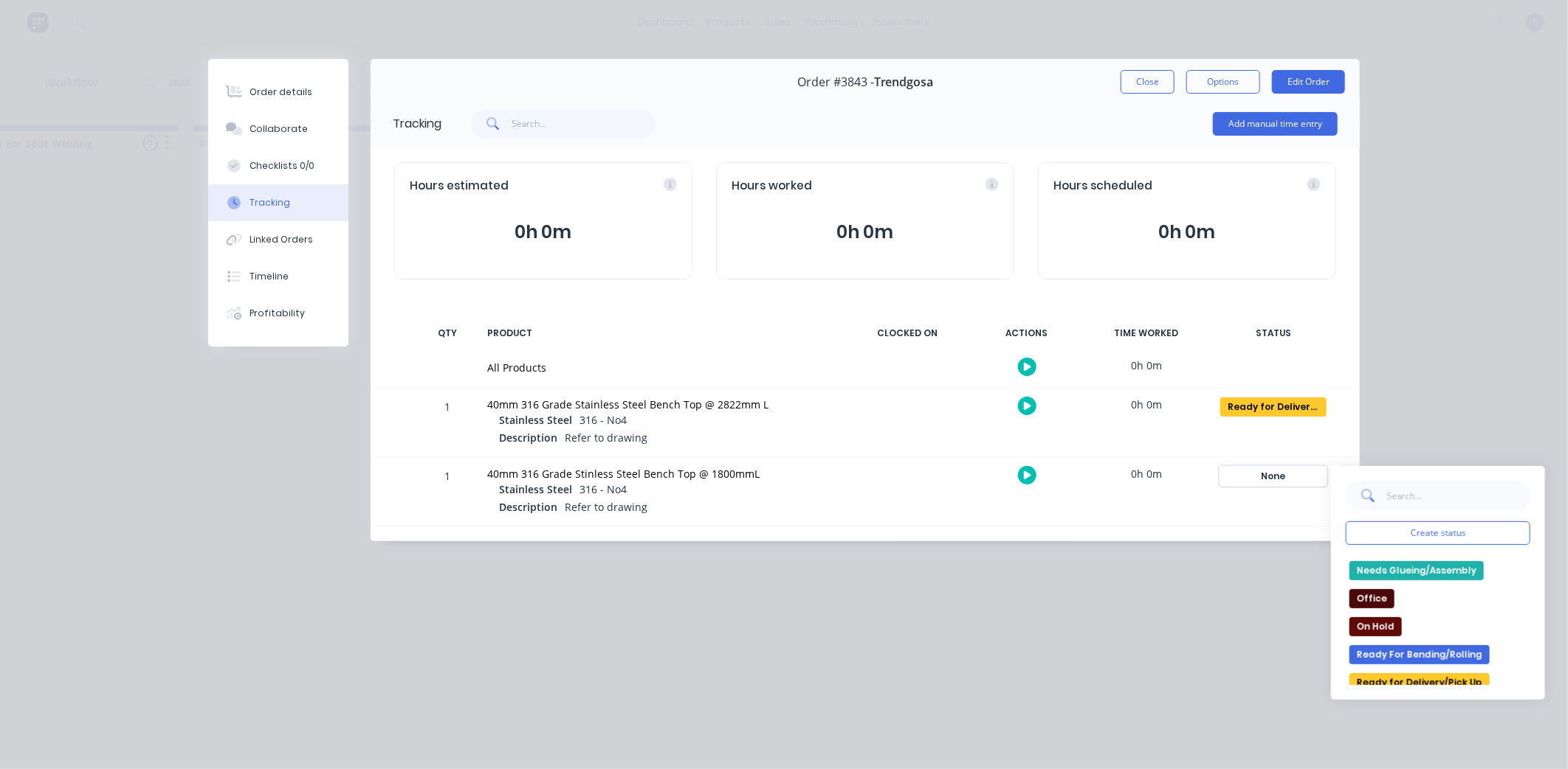
scroll to position [164, 0]
click at [1405, 676] on button "Ready for Delivery/Pick Up" at bounding box center [1419, 682] width 140 height 19
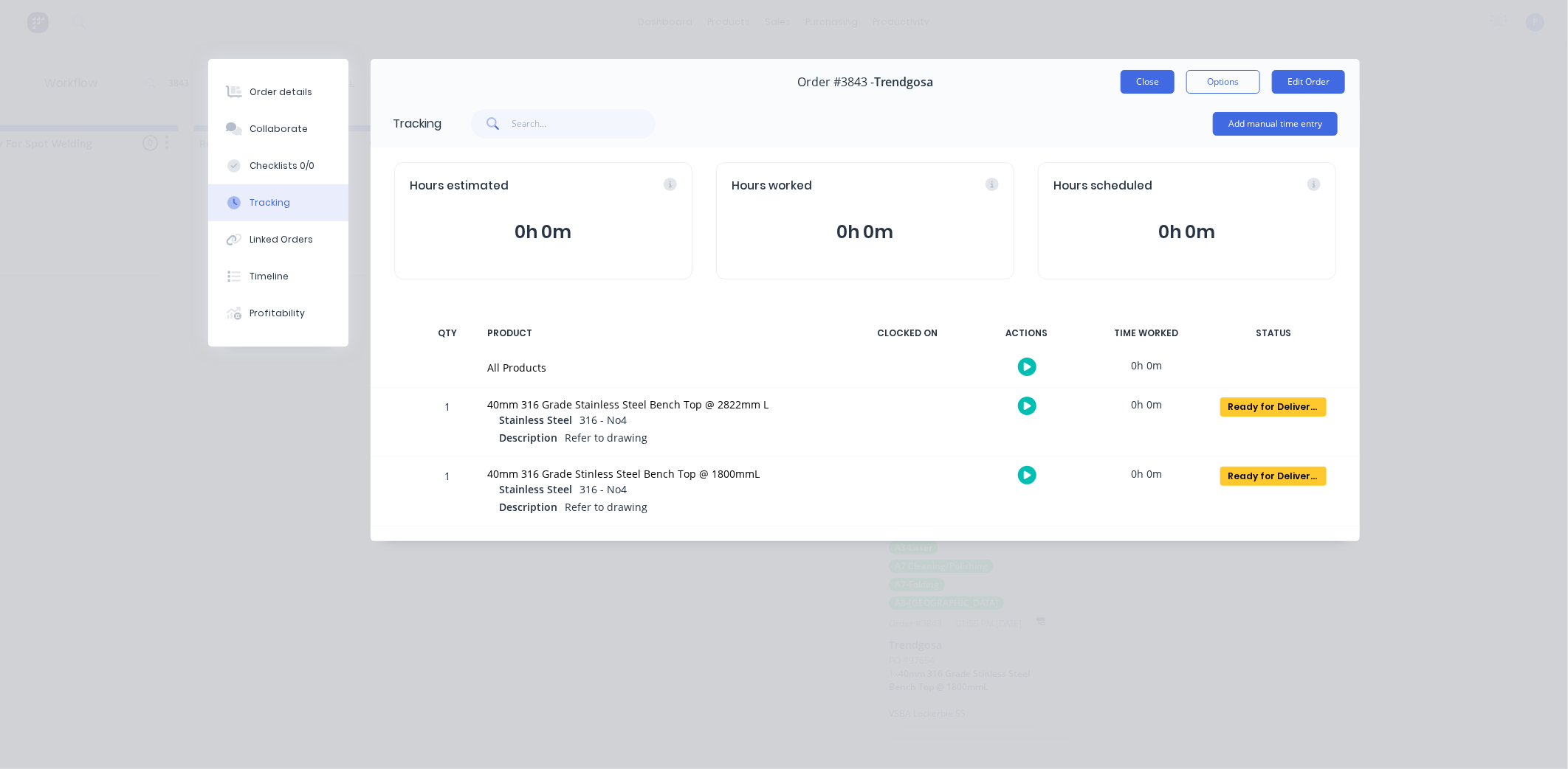
click at [1155, 80] on button "Close" at bounding box center [1147, 81] width 54 height 24
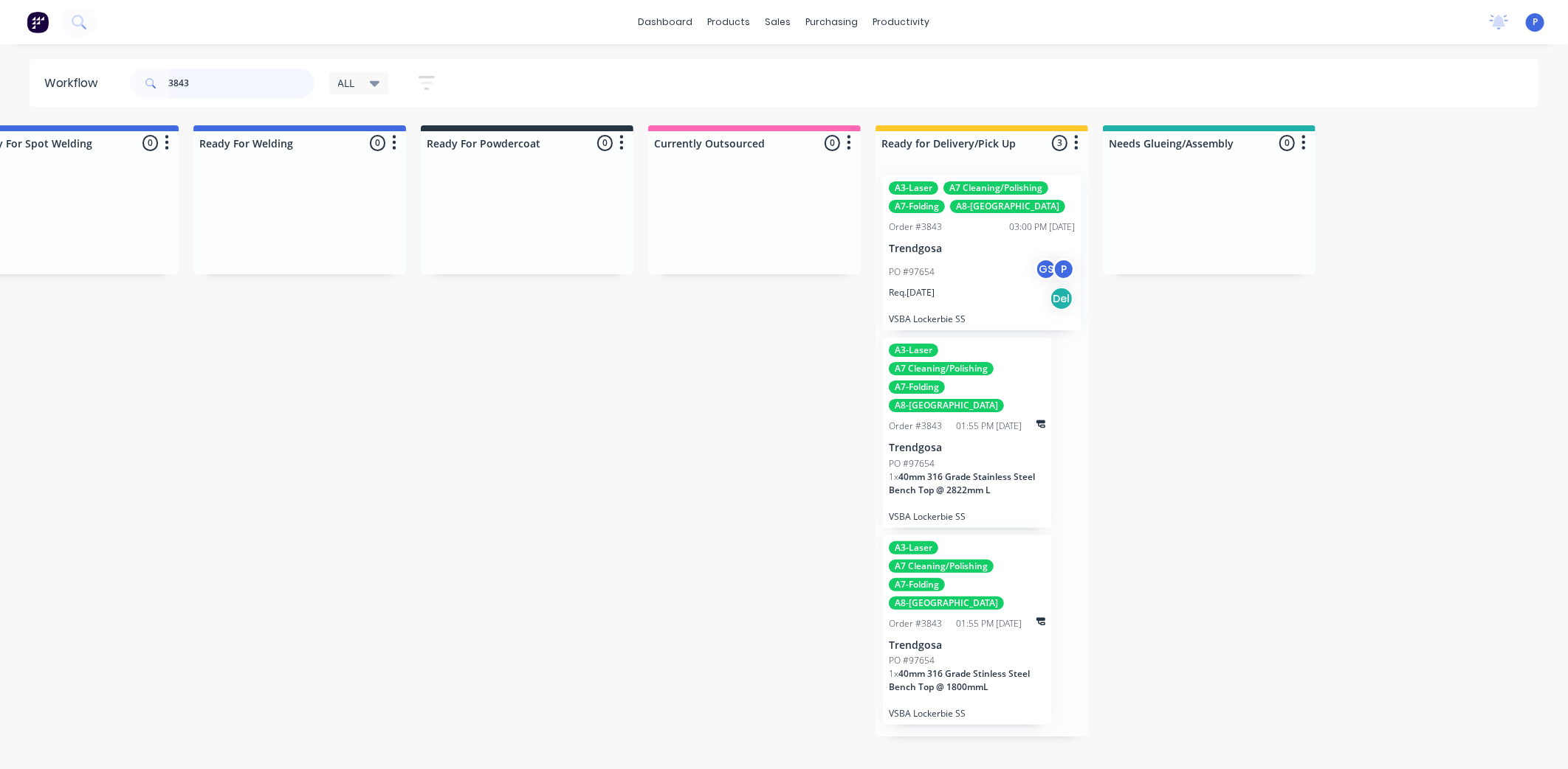
click at [216, 73] on input "3843" at bounding box center [241, 83] width 146 height 29
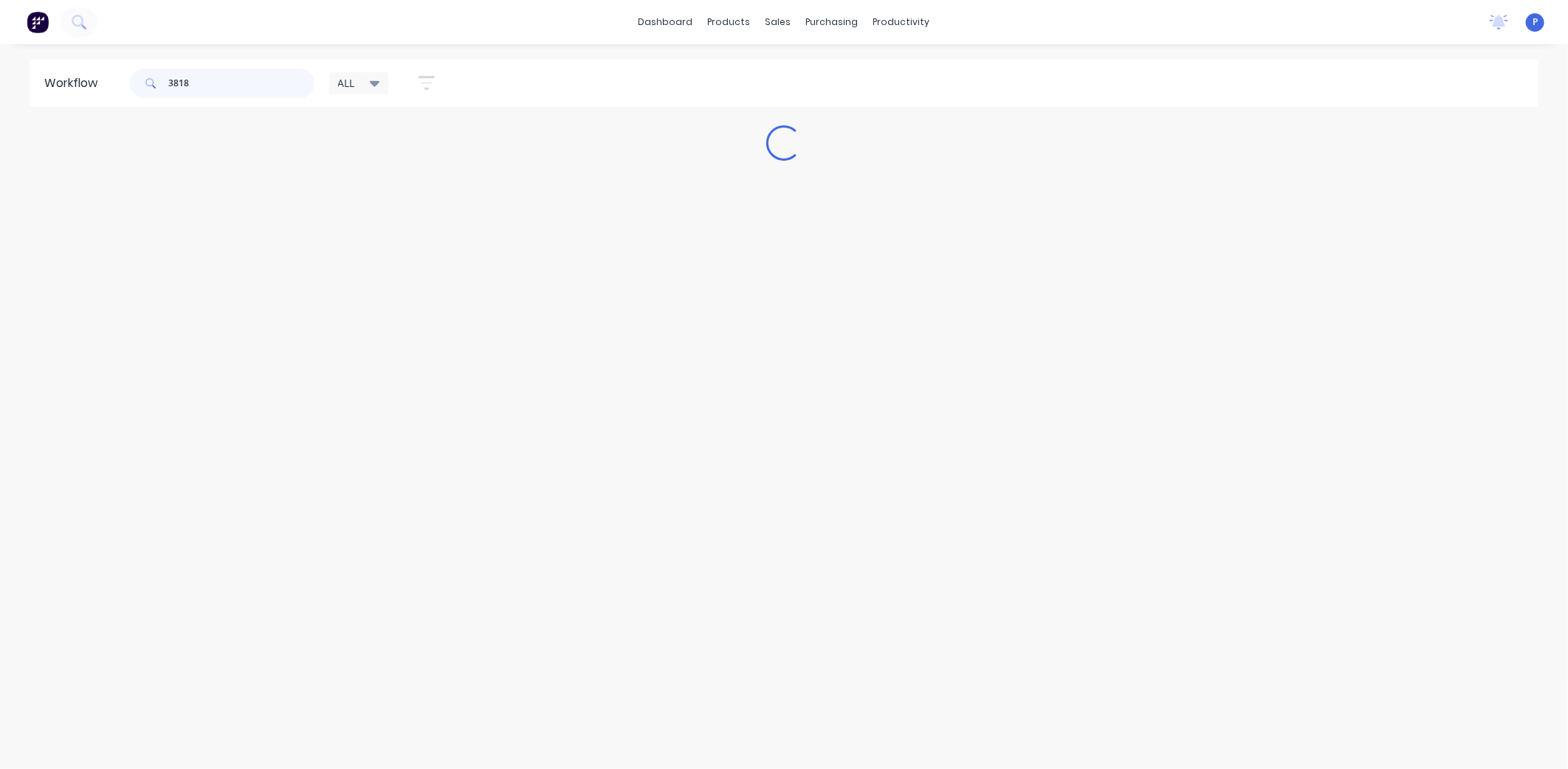
scroll to position [0, 0]
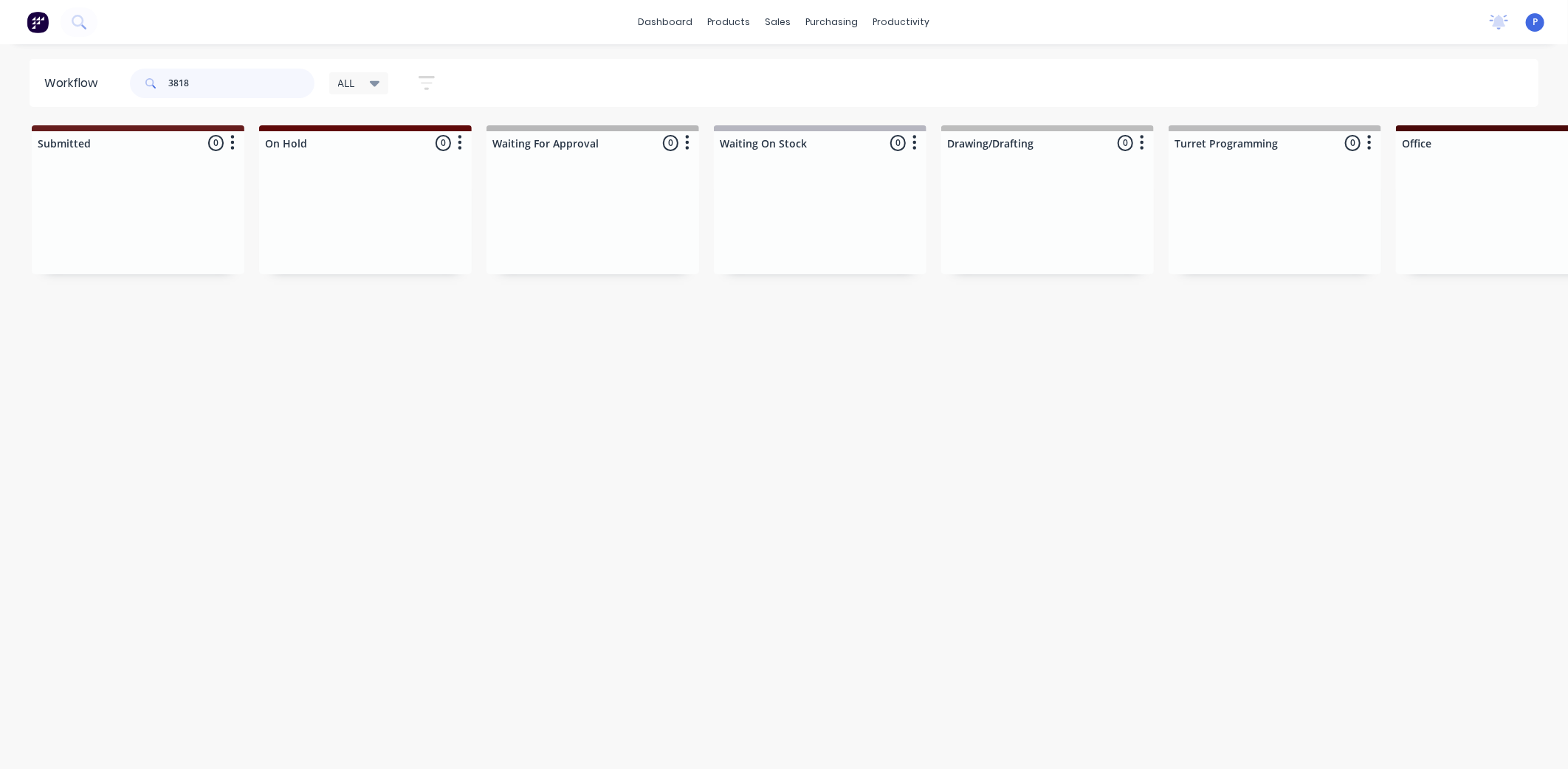
type input "3818"
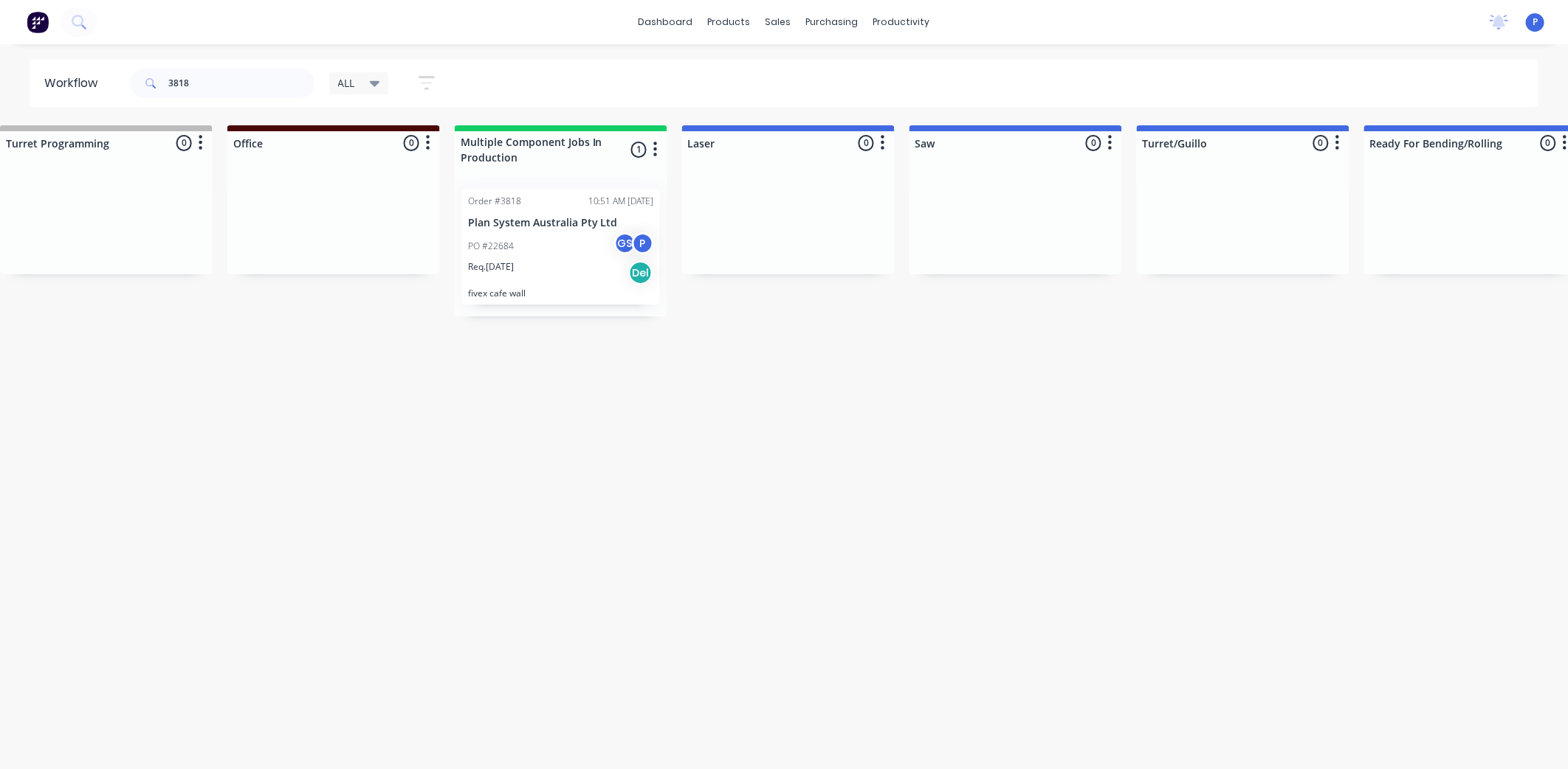
drag, startPoint x: 537, startPoint y: 386, endPoint x: 660, endPoint y: 400, distance: 123.8
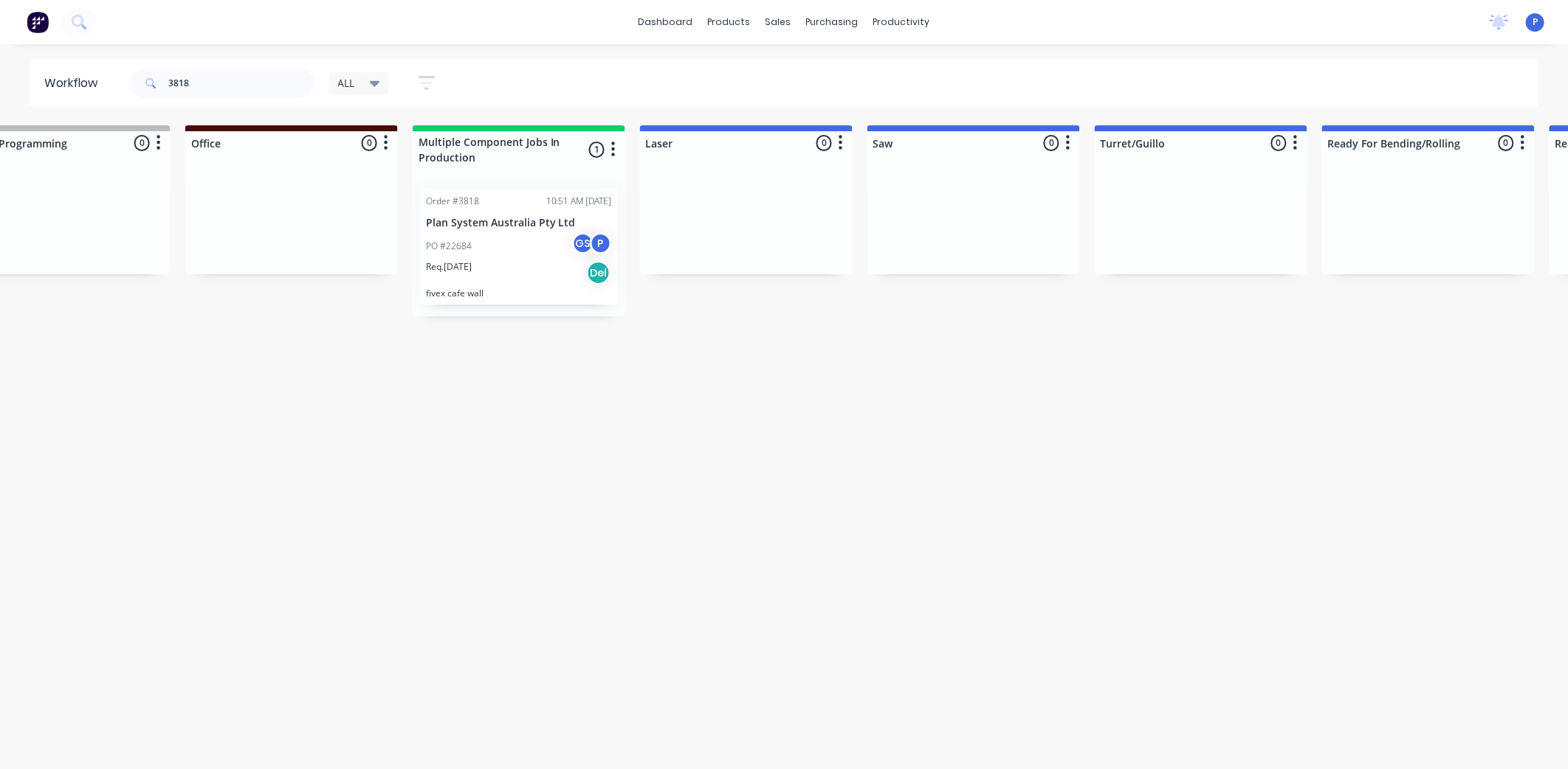
click at [536, 225] on p "Plan System Australia Pty Ltd" at bounding box center [519, 223] width 186 height 12
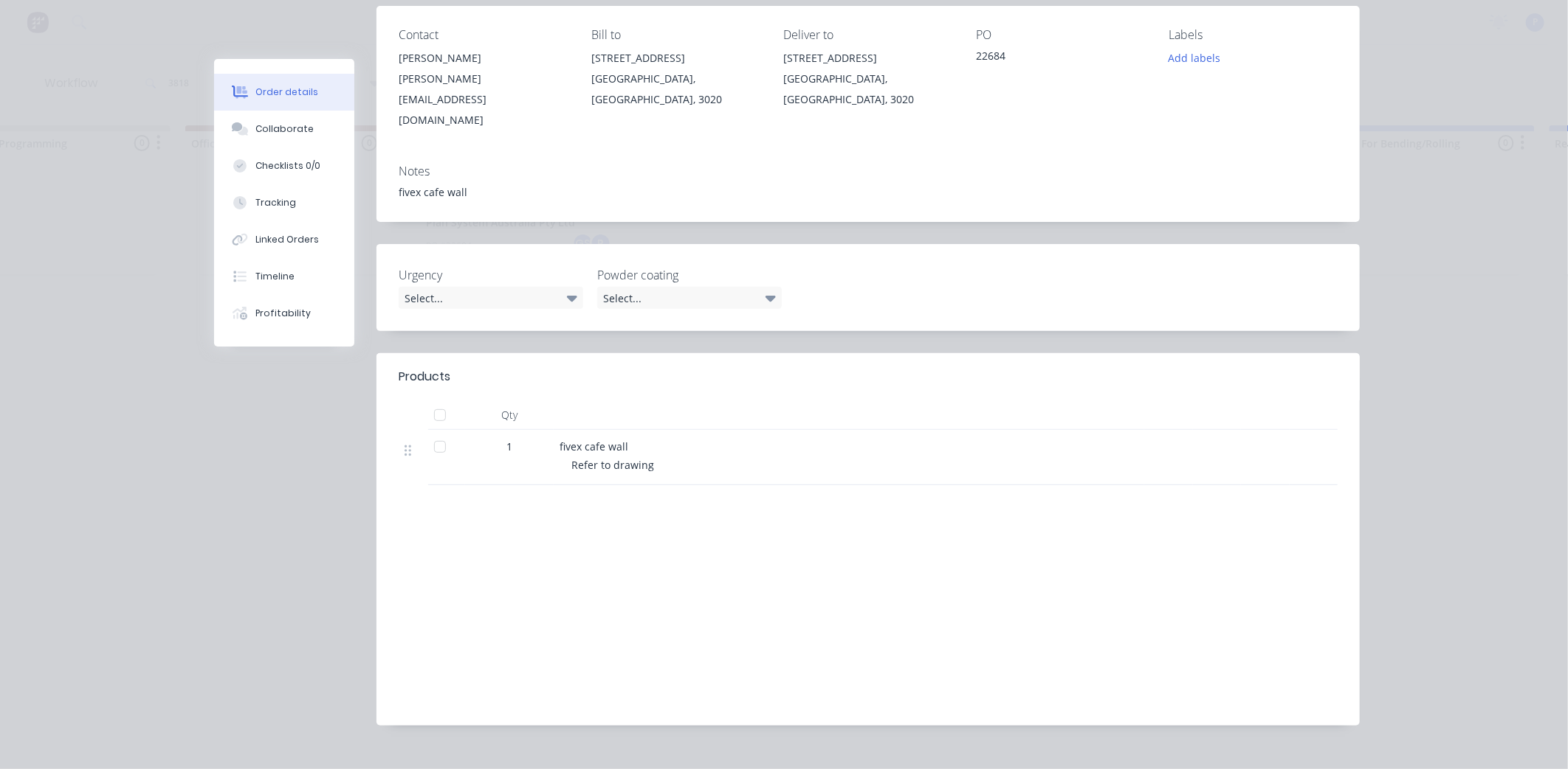
scroll to position [199, 0]
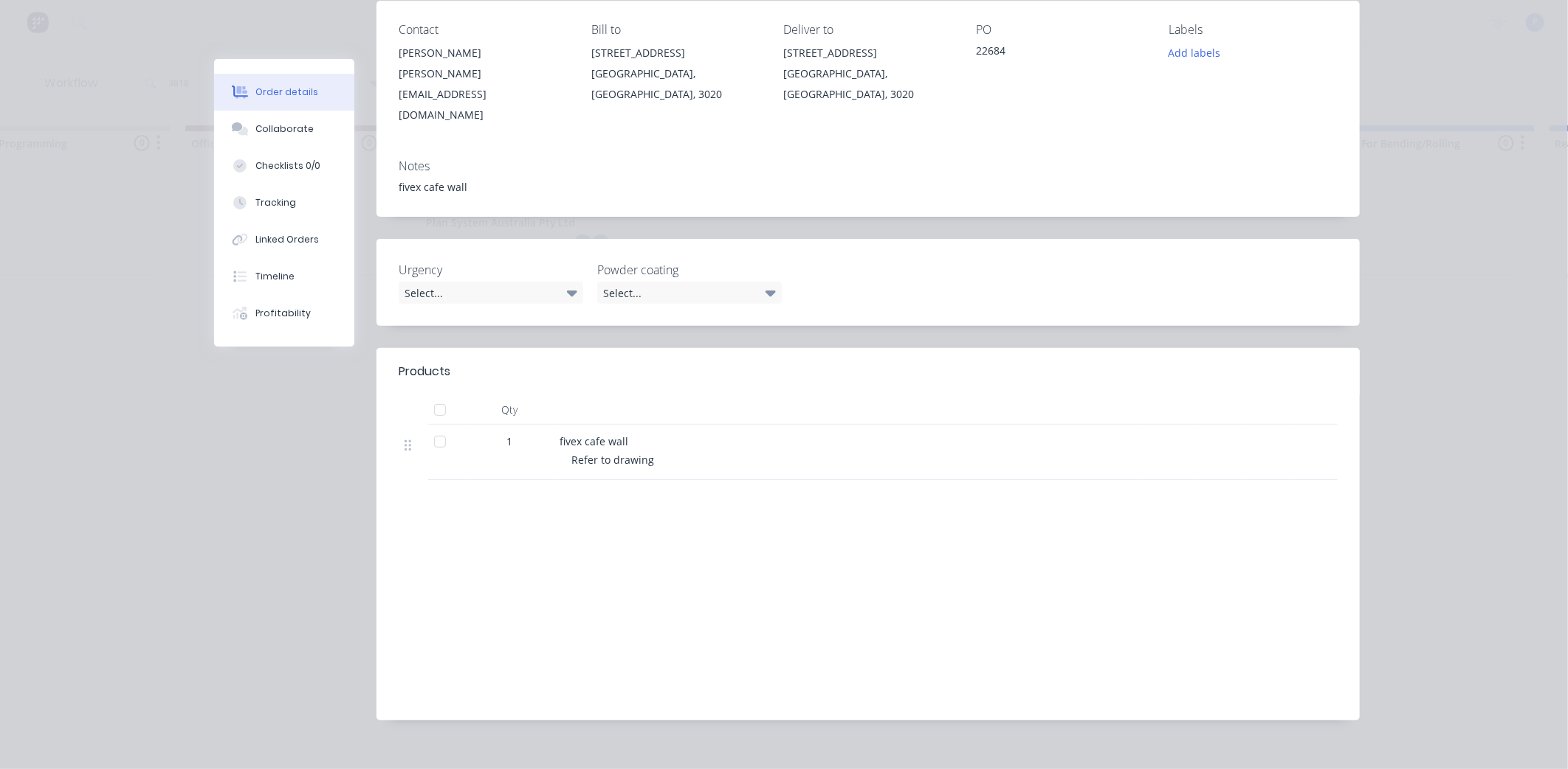
click at [433, 427] on div at bounding box center [439, 442] width 29 height 29
click at [276, 197] on div "Tracking" at bounding box center [275, 203] width 41 height 13
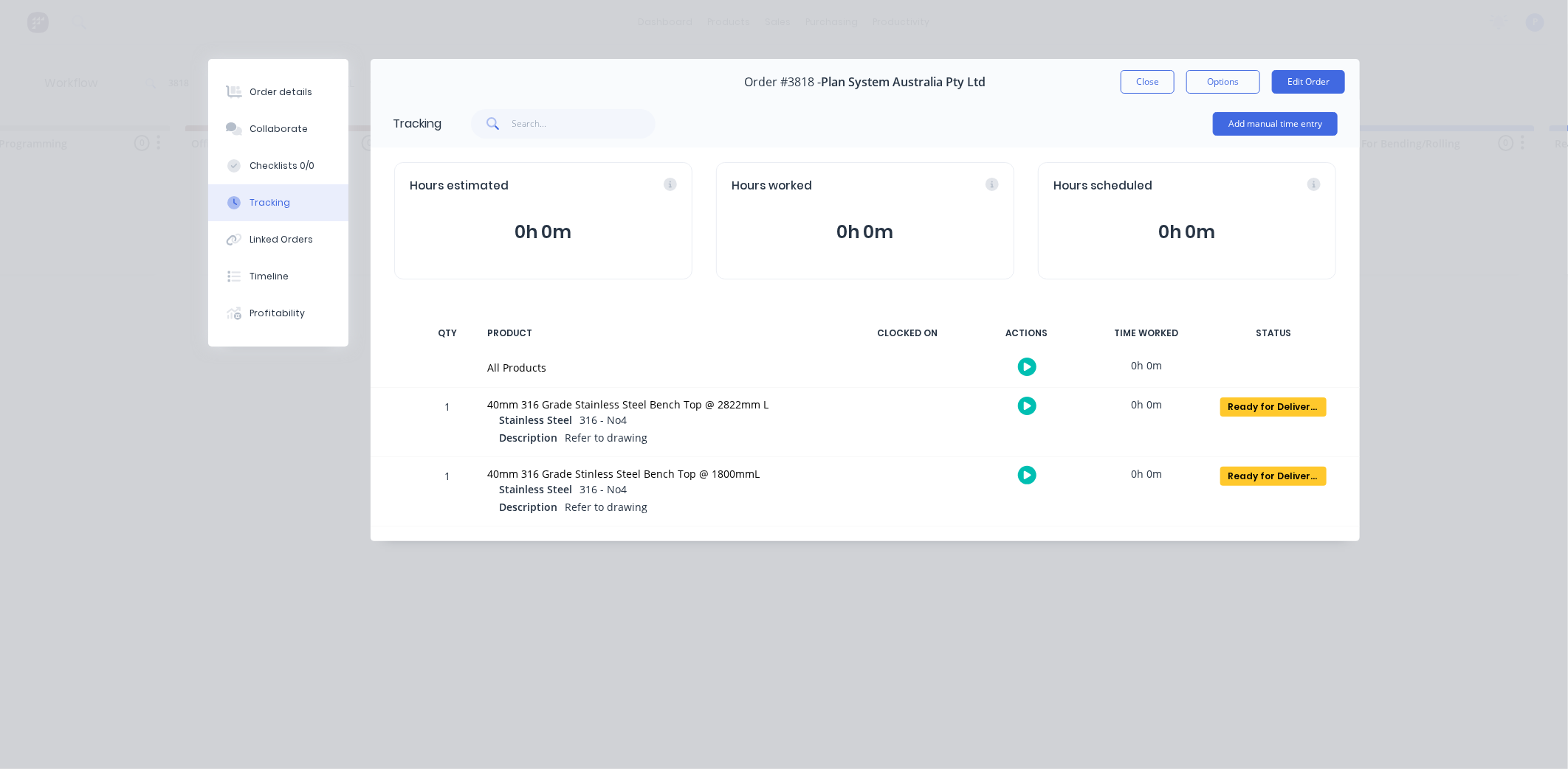
scroll to position [0, 0]
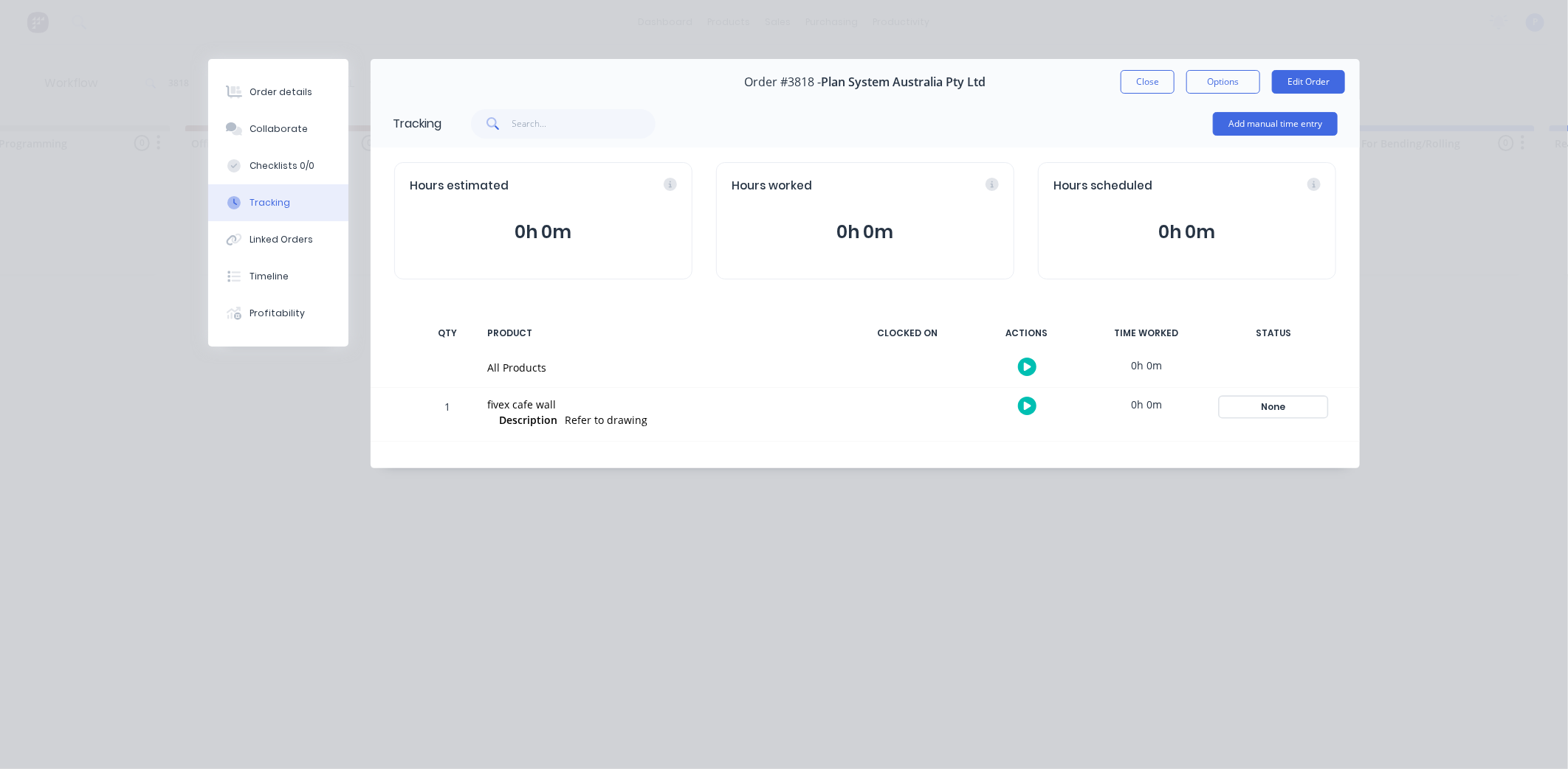
drag, startPoint x: 1265, startPoint y: 403, endPoint x: 1264, endPoint y: 427, distance: 24.0
click at [1265, 404] on div "None" at bounding box center [1273, 407] width 106 height 19
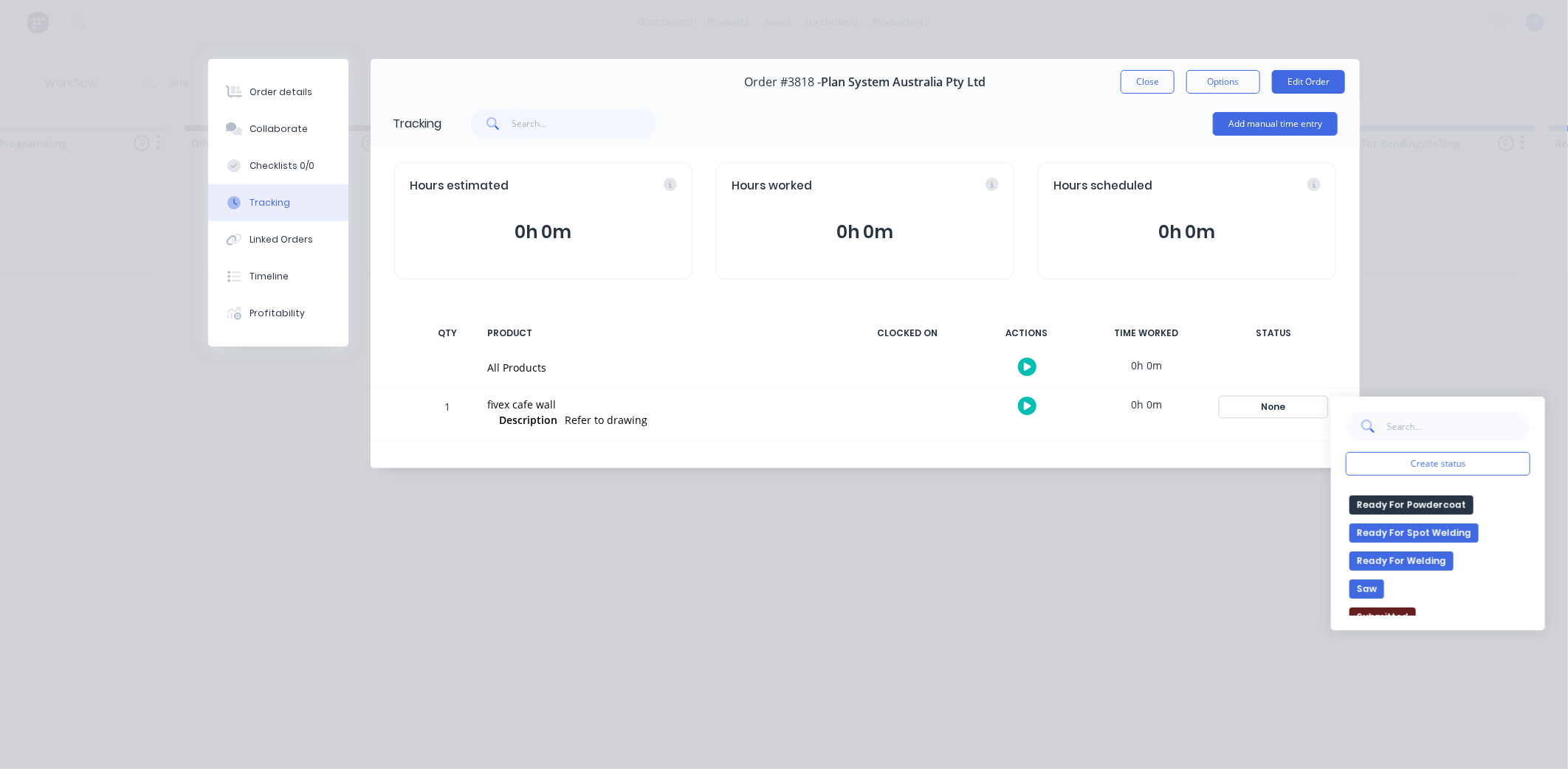
scroll to position [246, 0]
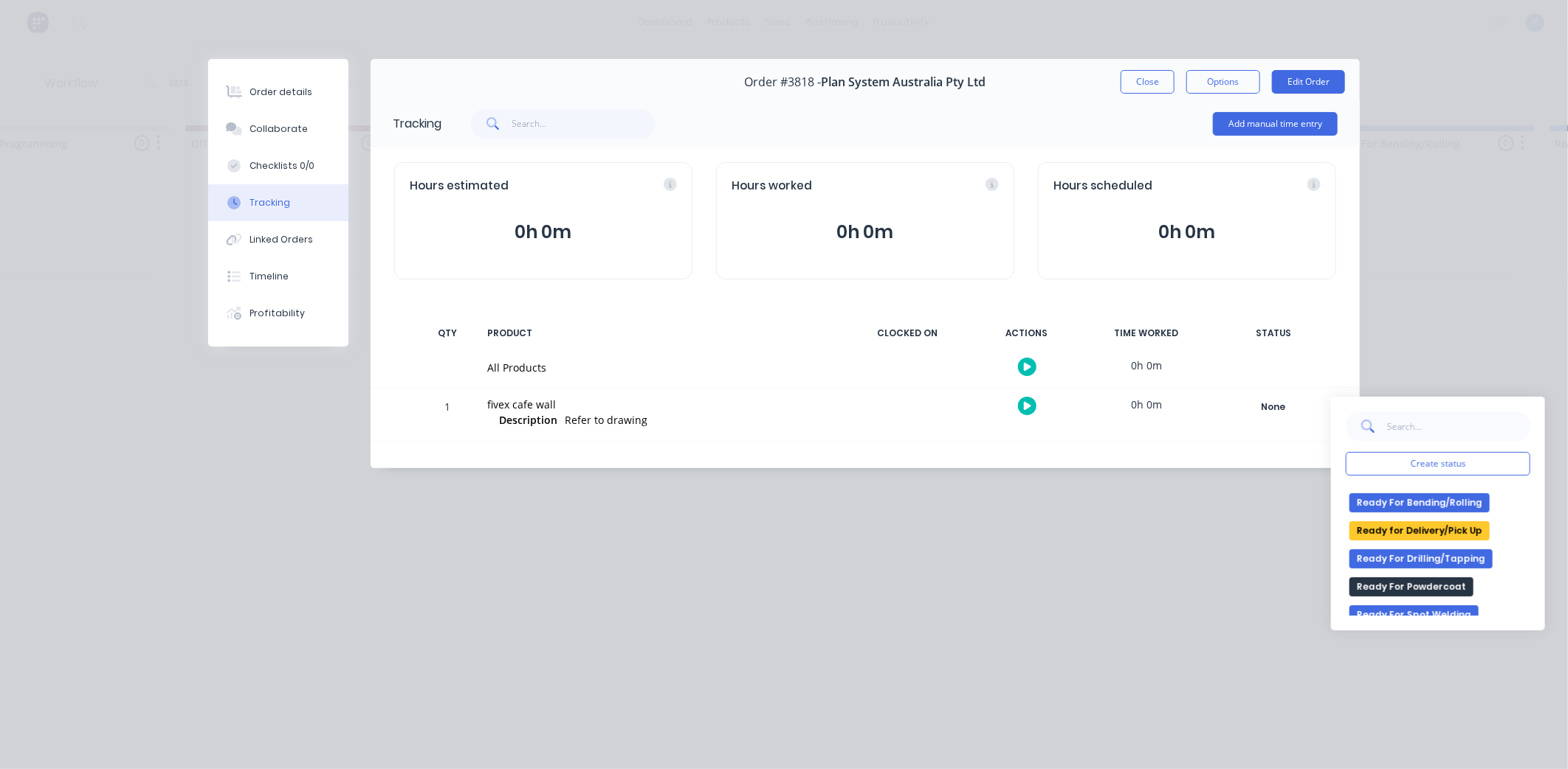
click at [1456, 528] on button "Ready for Delivery/Pick Up" at bounding box center [1419, 531] width 140 height 19
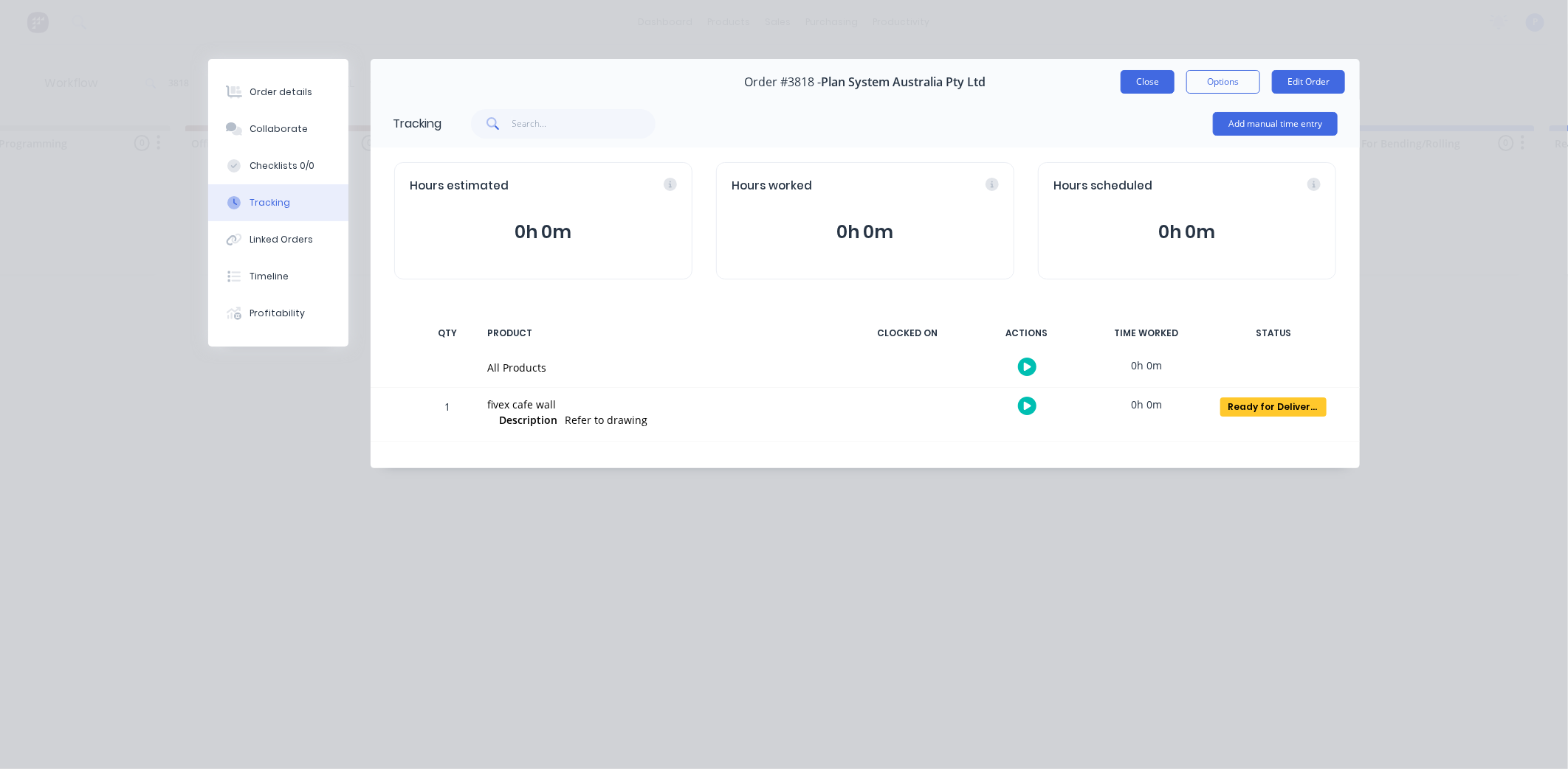
click at [1156, 78] on button "Close" at bounding box center [1147, 81] width 54 height 24
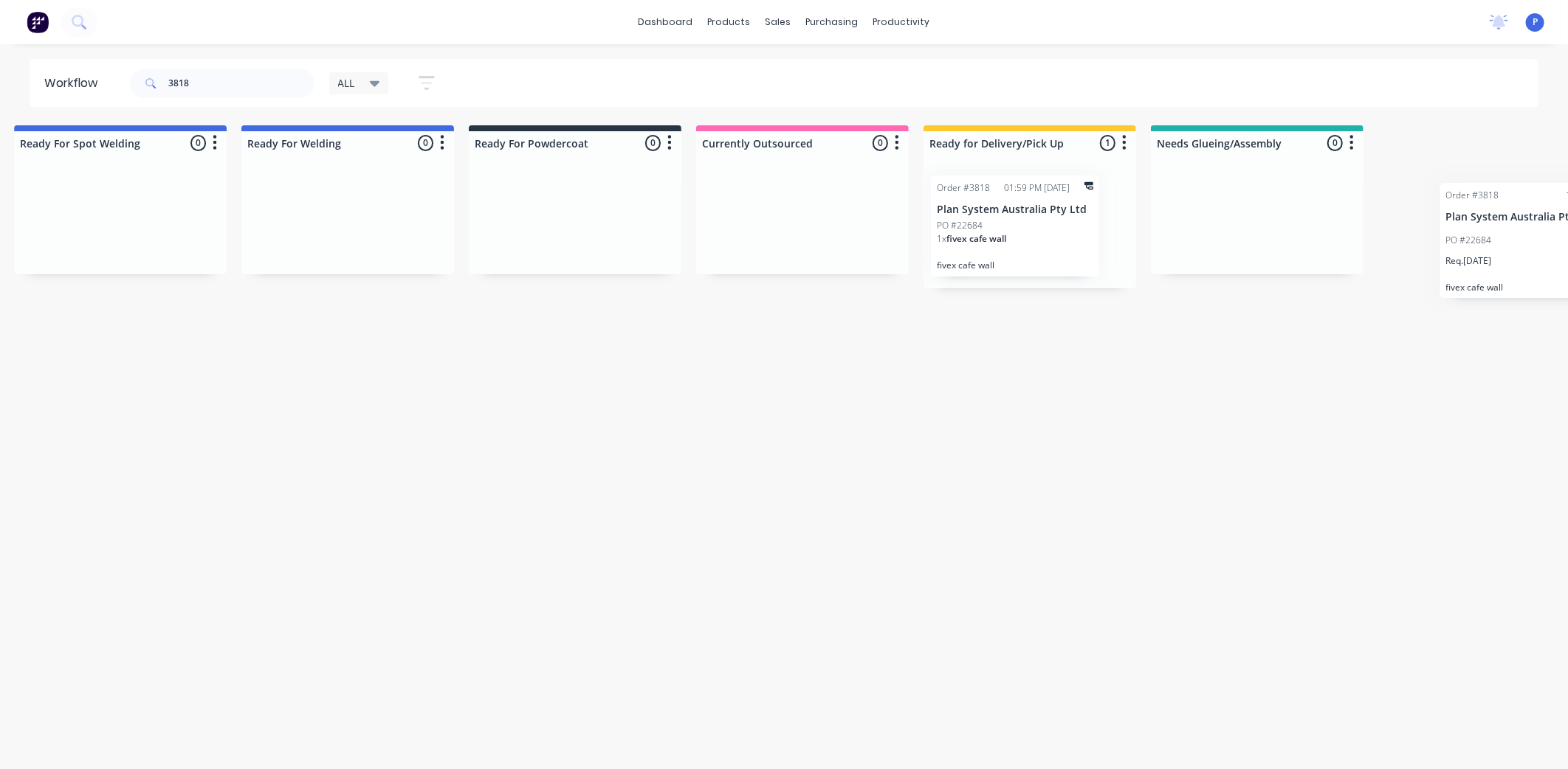
scroll to position [0, 3248]
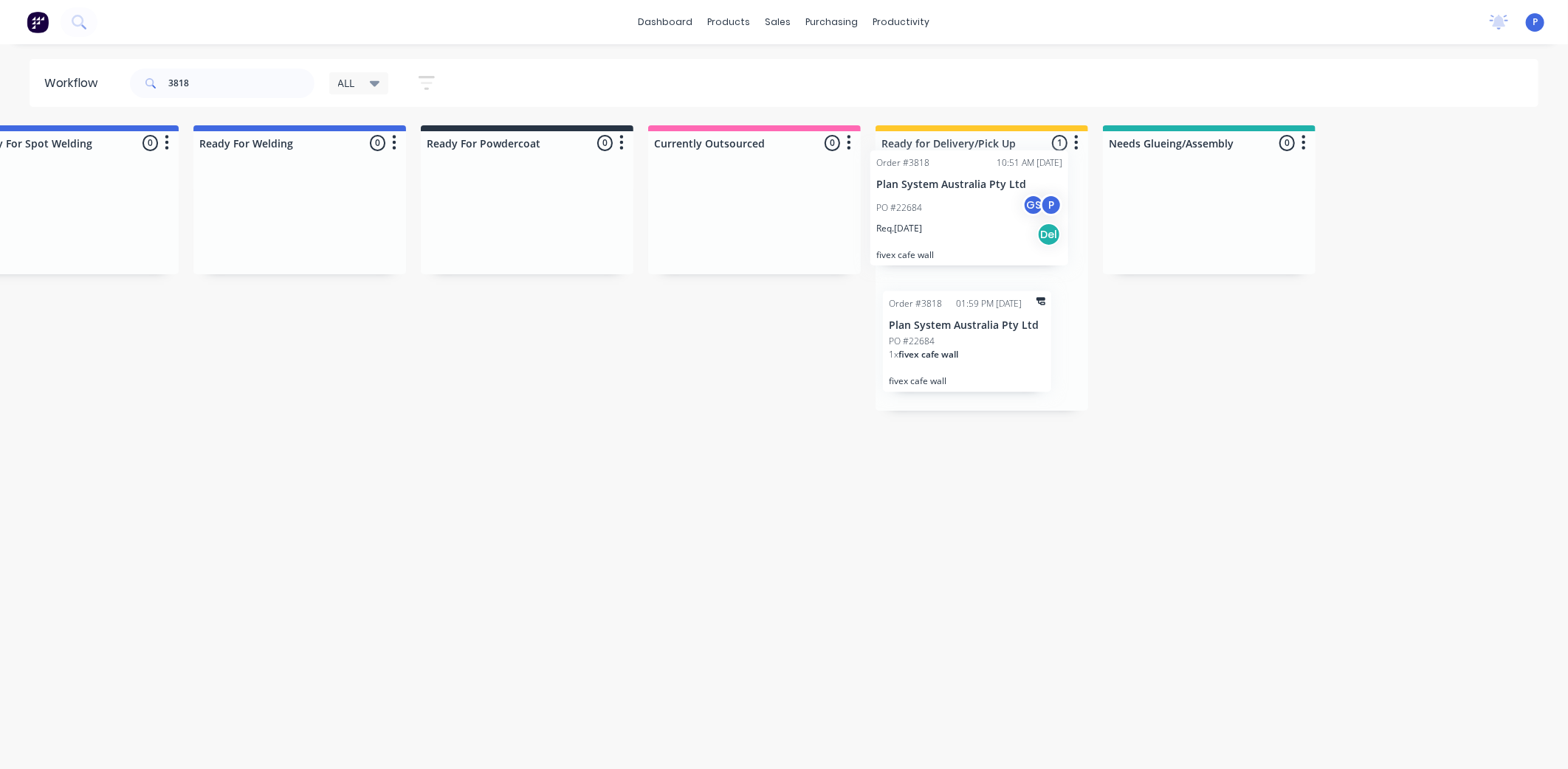
drag, startPoint x: 473, startPoint y: 243, endPoint x: 931, endPoint y: 205, distance: 459.6
